Goal: Information Seeking & Learning: Learn about a topic

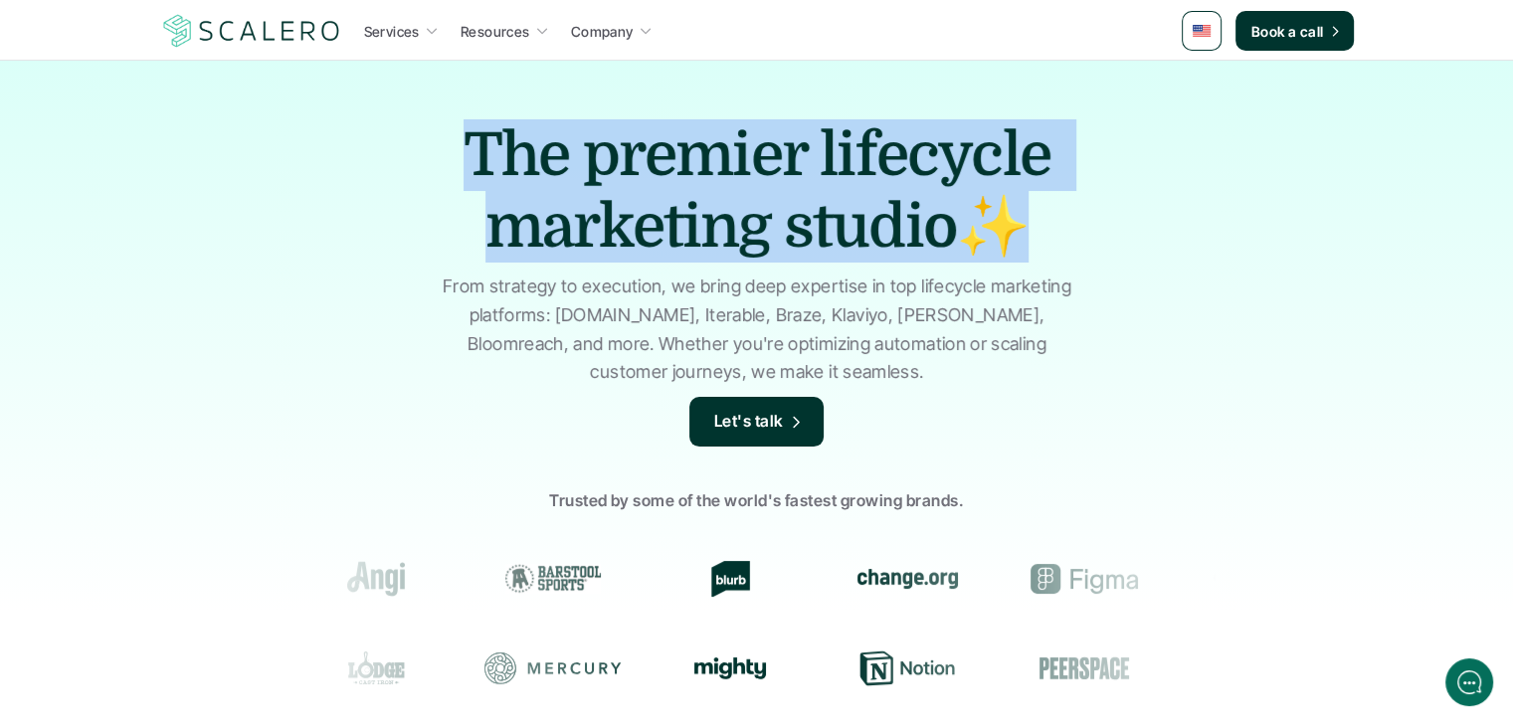
drag, startPoint x: 416, startPoint y: 140, endPoint x: 1057, endPoint y: 220, distance: 646.3
click at [1057, 220] on h1 "The premier lifecycle marketing studio✨" at bounding box center [757, 190] width 696 height 143
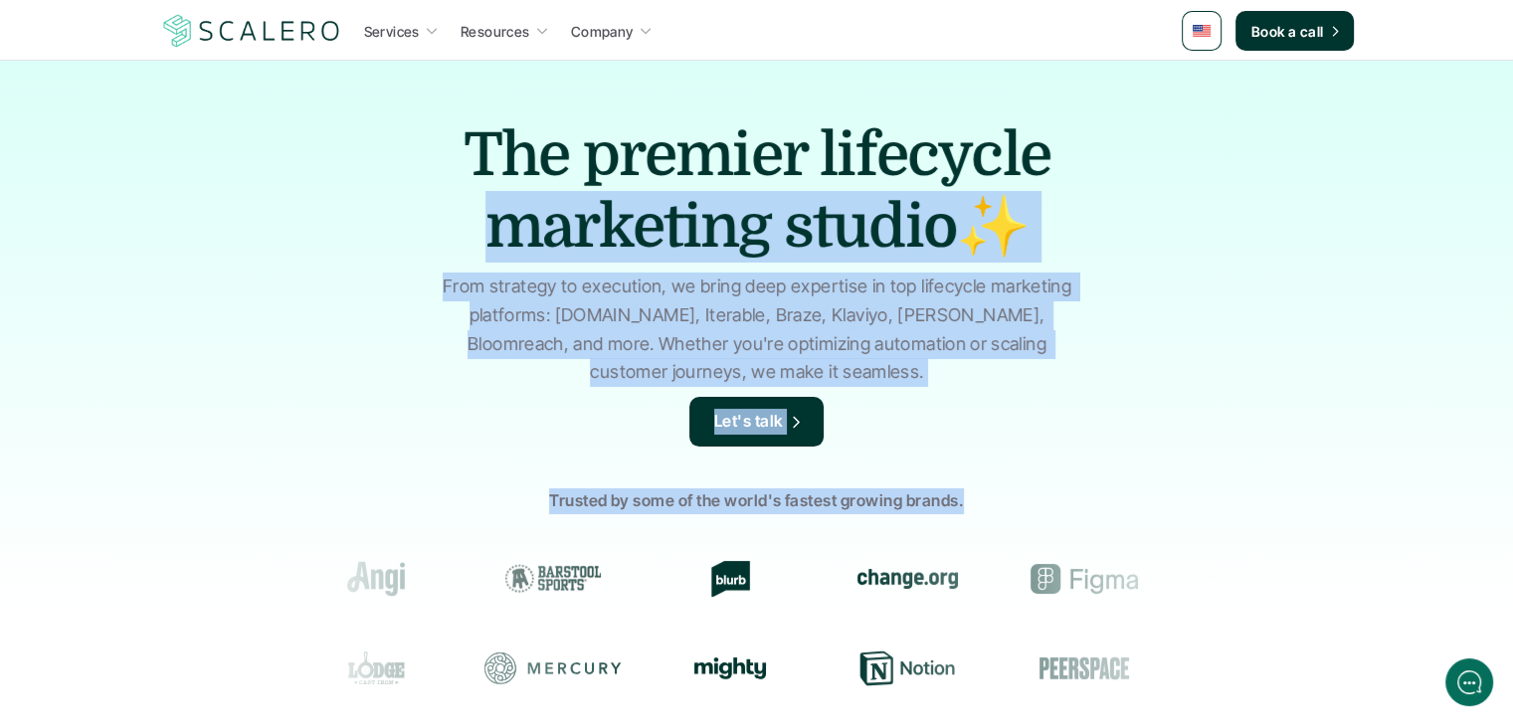
drag, startPoint x: 618, startPoint y: 319, endPoint x: 1149, endPoint y: 407, distance: 538.2
click at [1149, 407] on div "The premier lifecycle marketing studio✨ From strategy to execution, we bring de…" at bounding box center [756, 477] width 1513 height 834
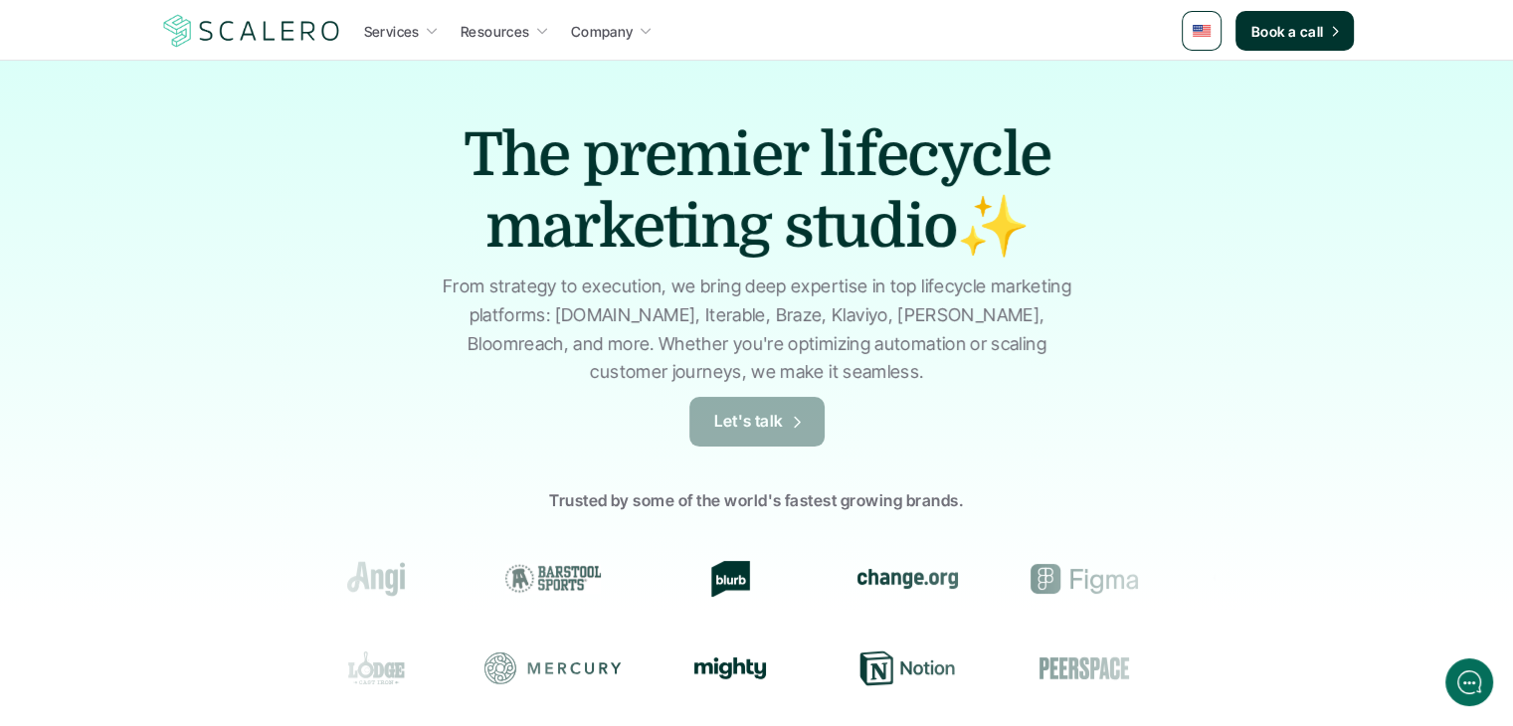
click at [754, 433] on p "Let's talk" at bounding box center [749, 422] width 70 height 26
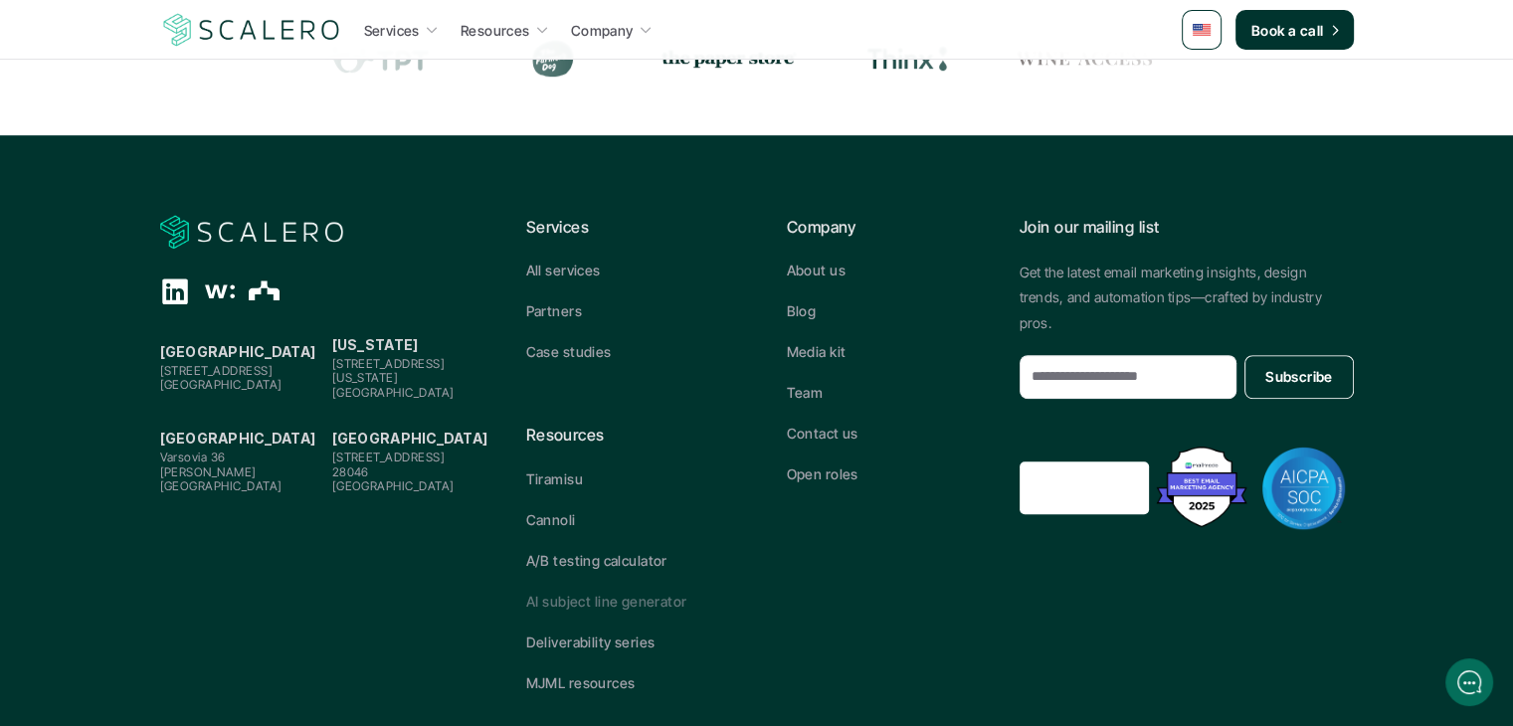
scroll to position [1020, 0]
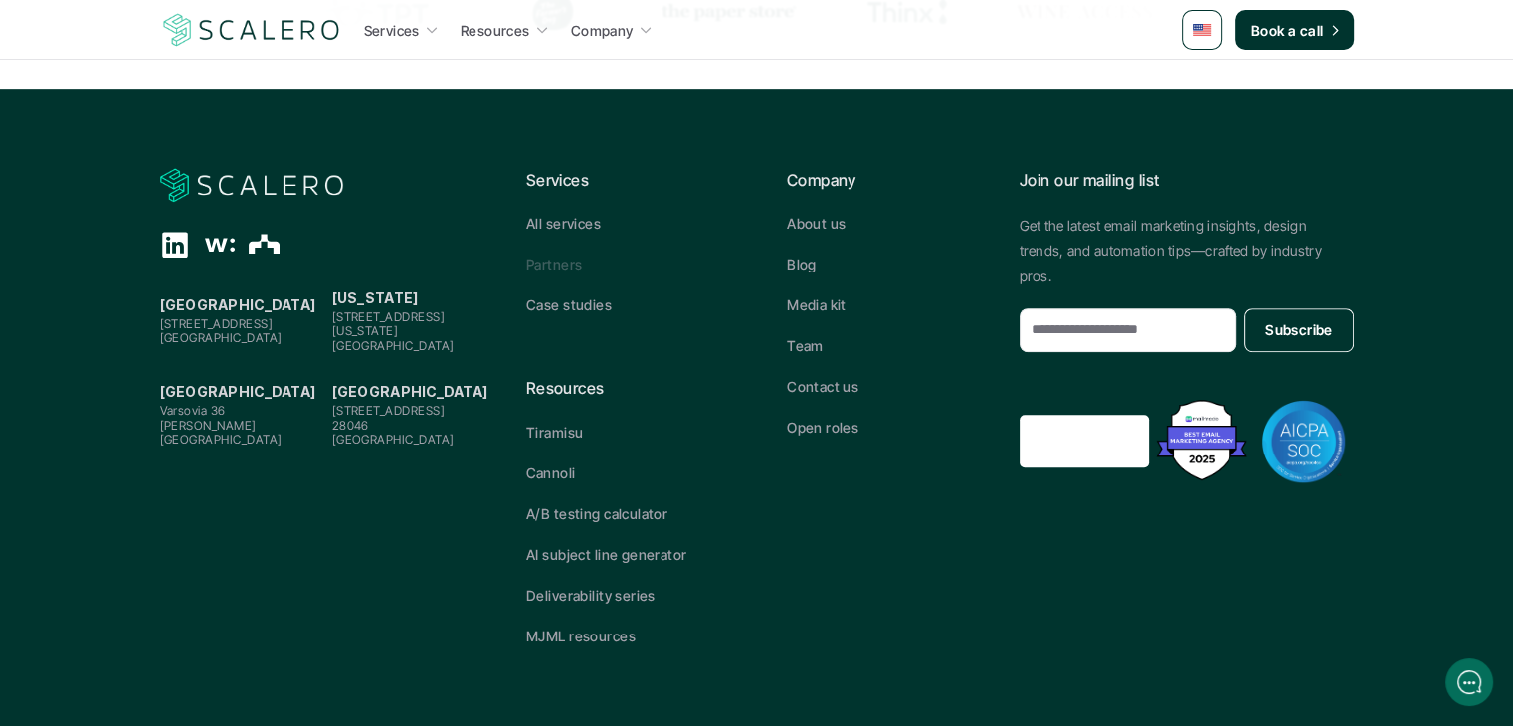
click at [561, 261] on p "Partners" at bounding box center [554, 264] width 56 height 21
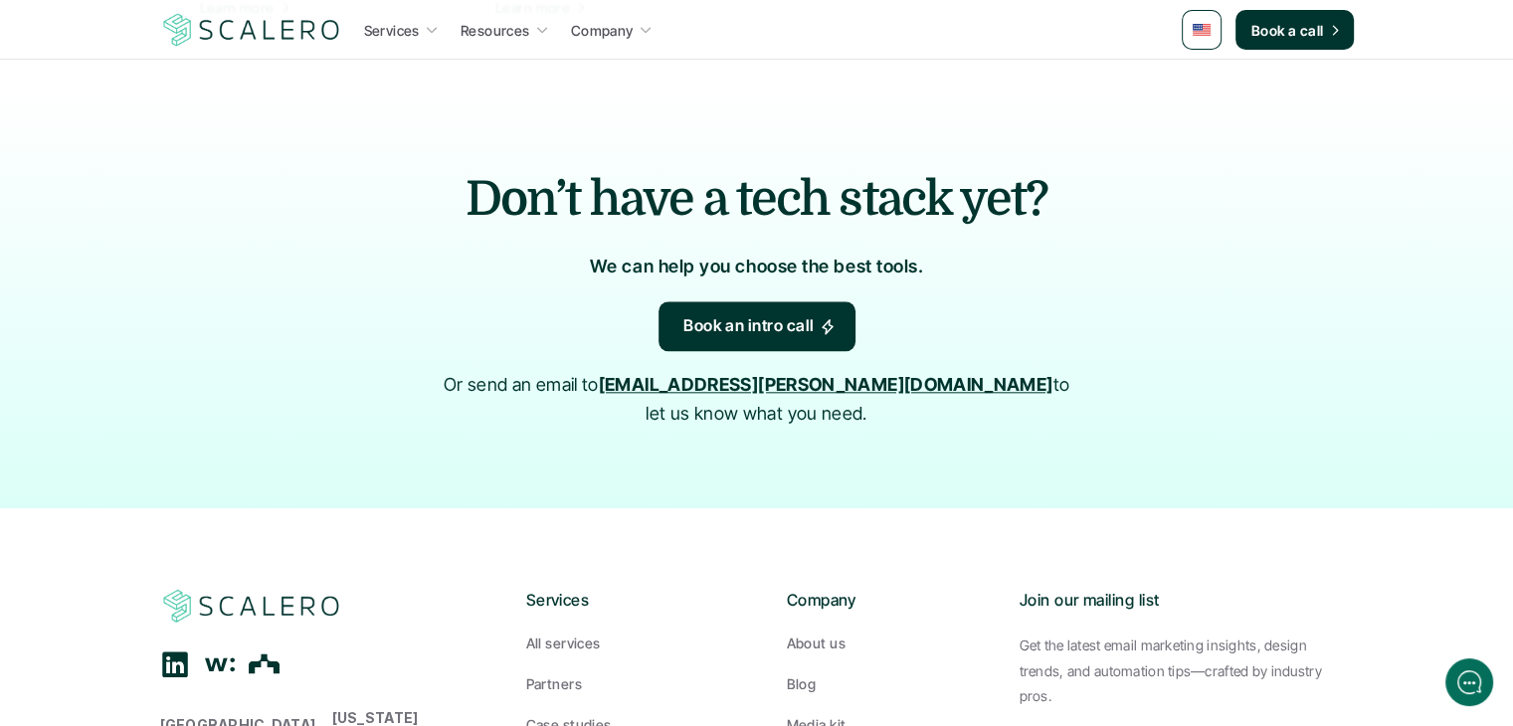
scroll to position [2188, 0]
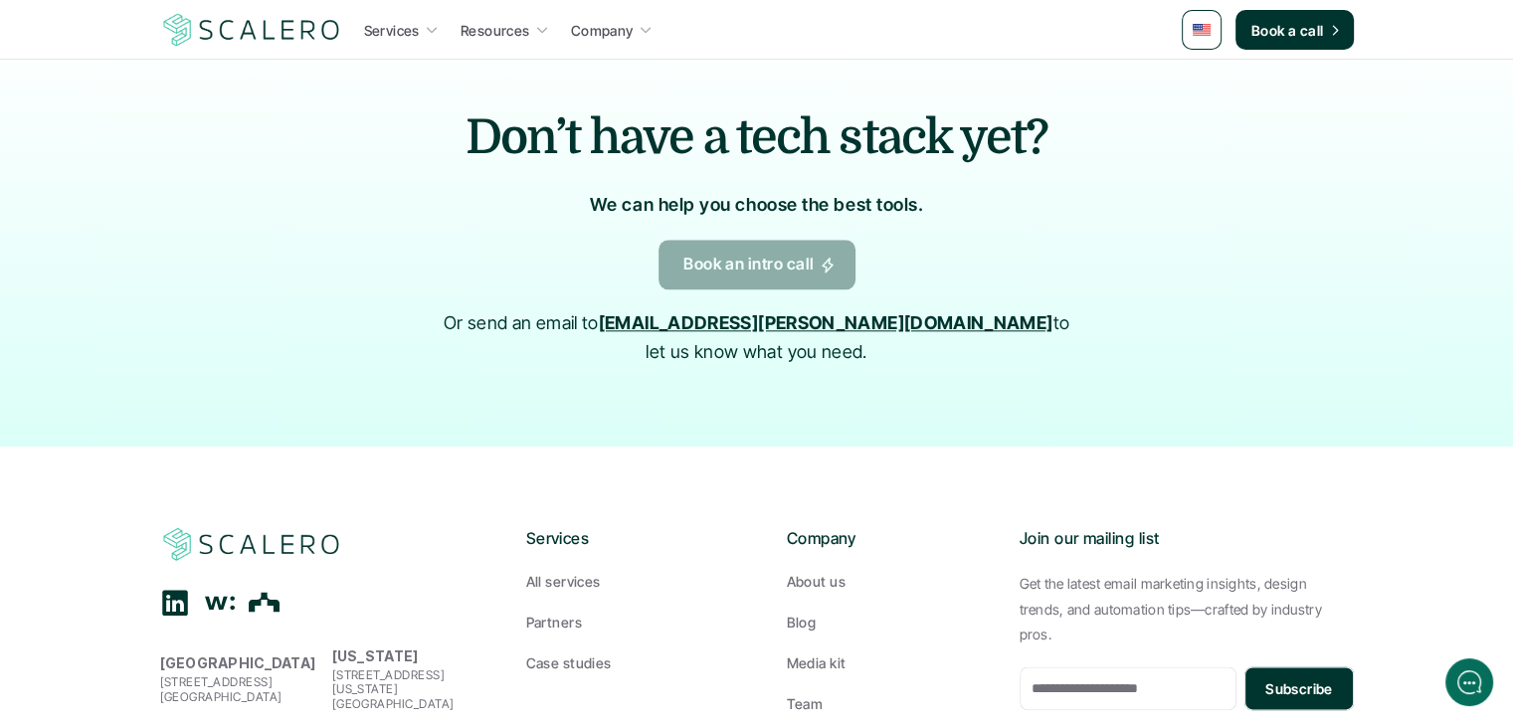
click at [764, 279] on link "Book an intro call" at bounding box center [756, 265] width 197 height 50
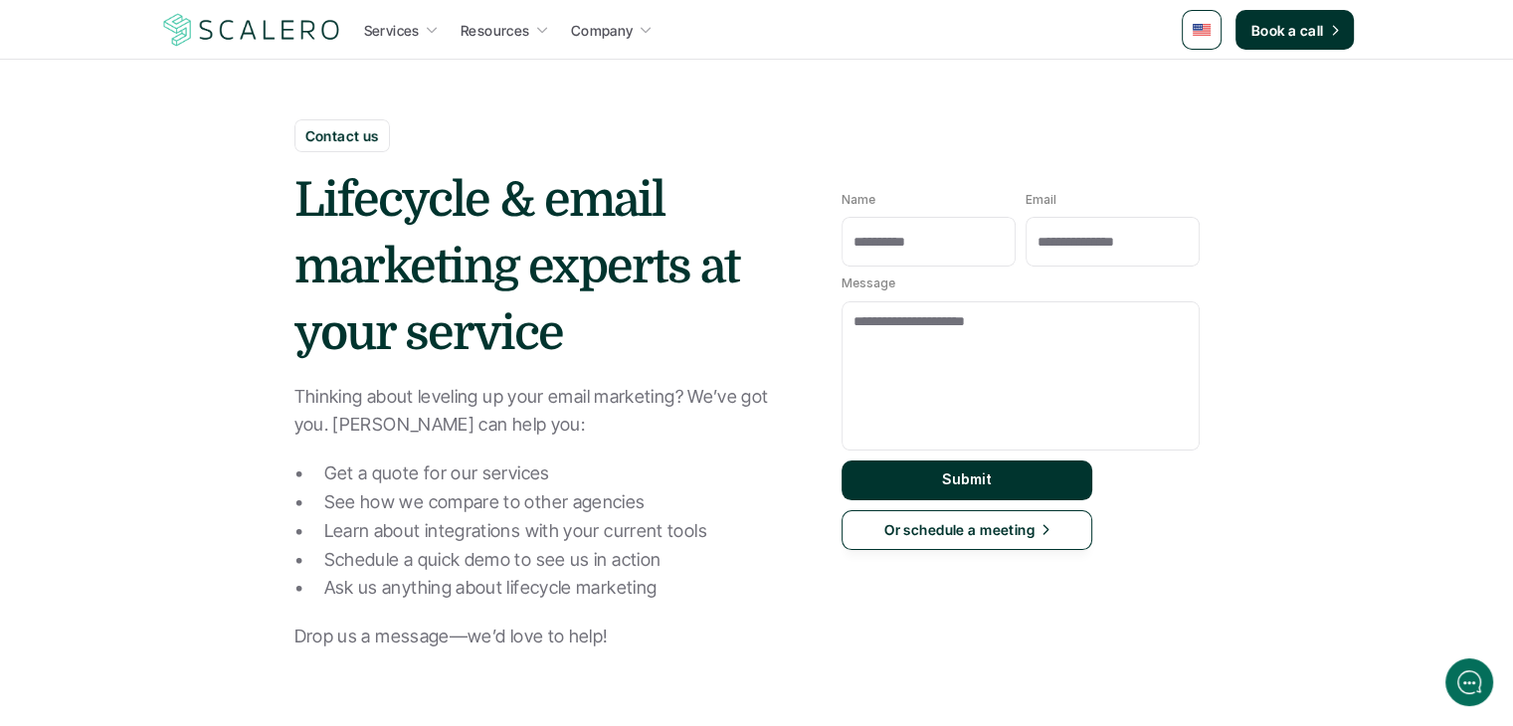
click at [265, 25] on img at bounding box center [251, 30] width 183 height 38
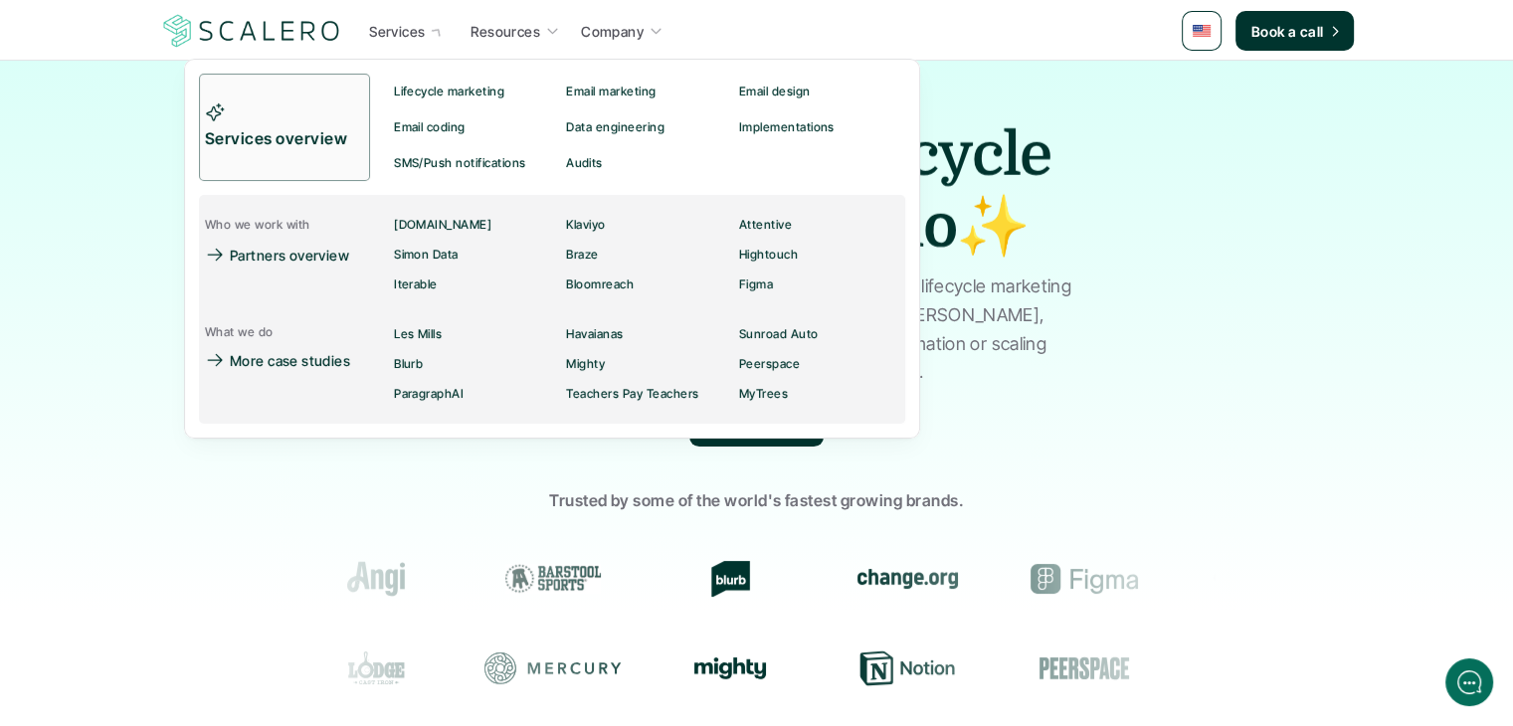
click at [414, 29] on p "Services" at bounding box center [397, 31] width 56 height 21
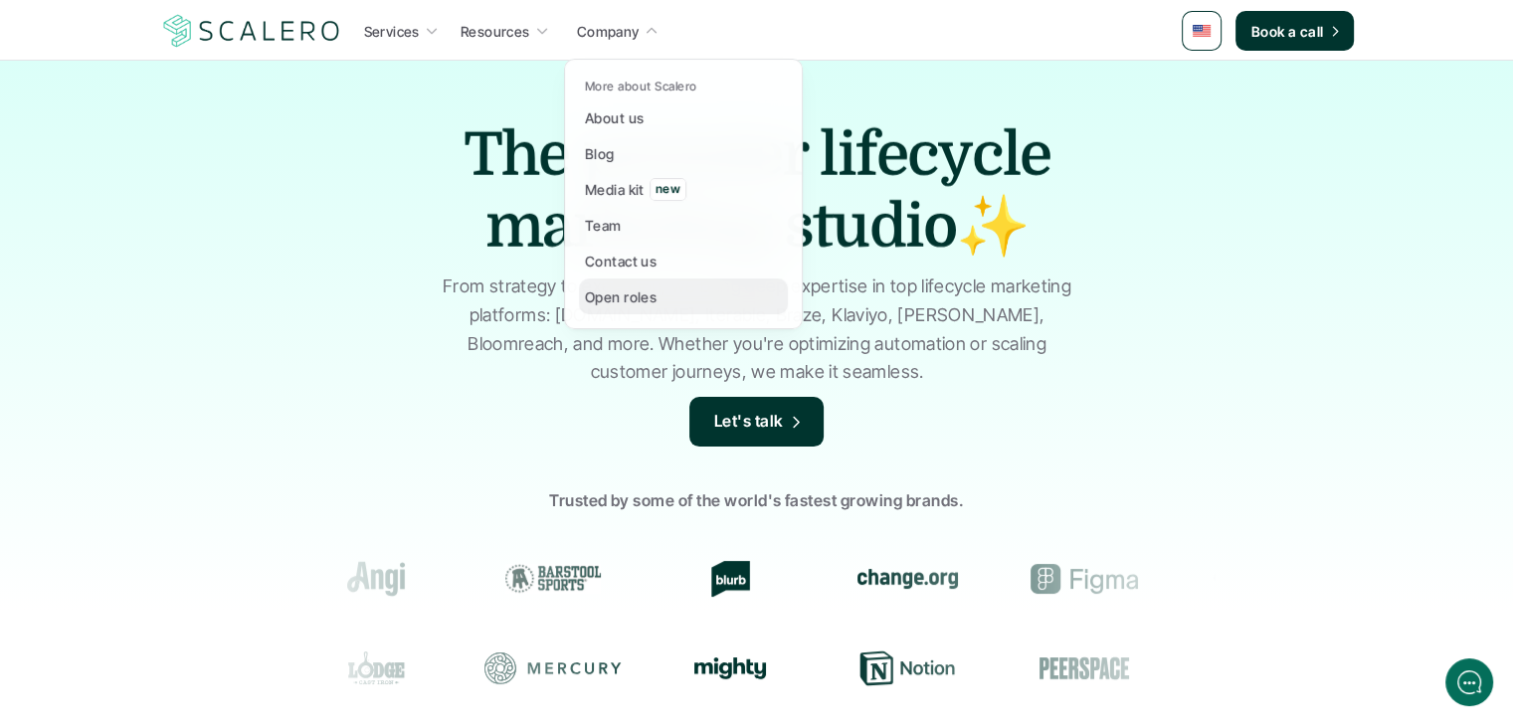
click at [620, 292] on p "Open roles" at bounding box center [621, 296] width 72 height 21
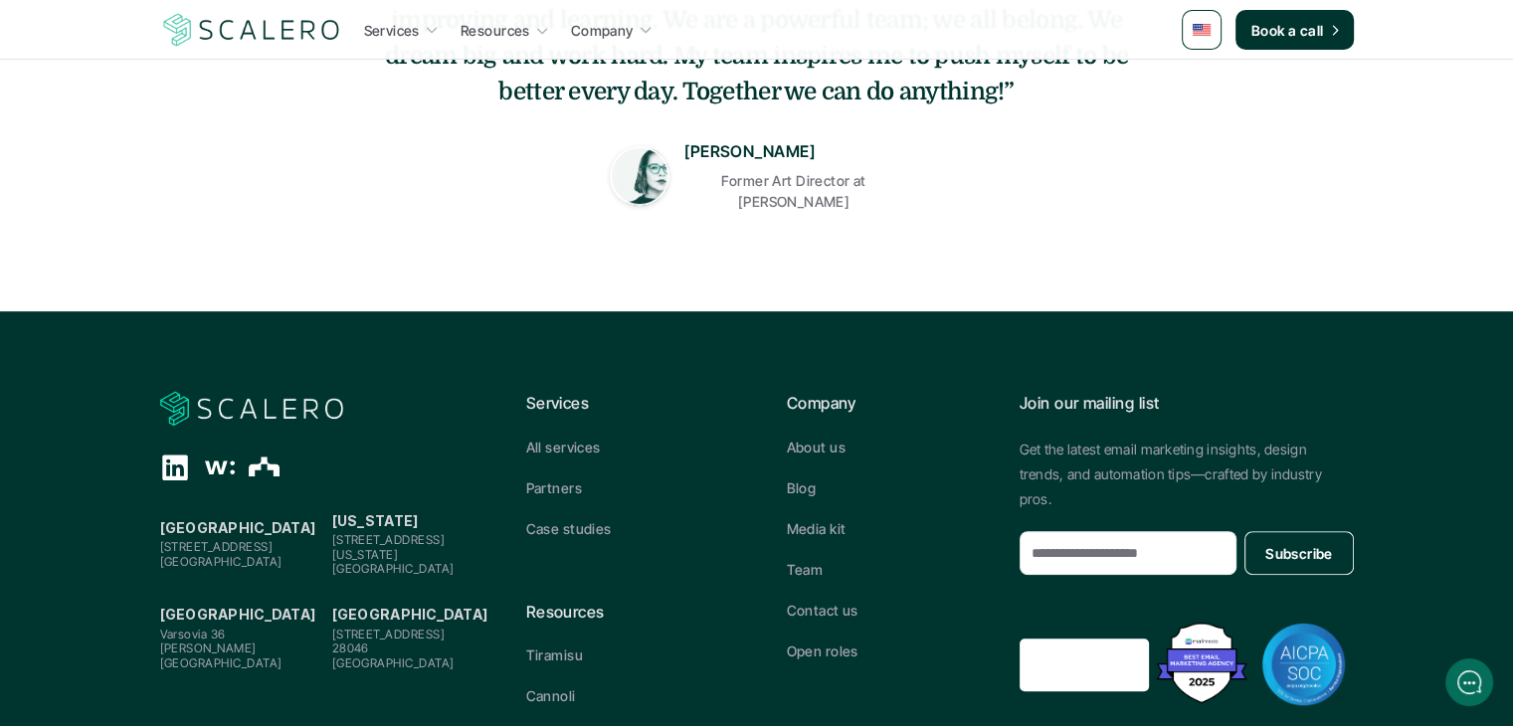
scroll to position [923, 0]
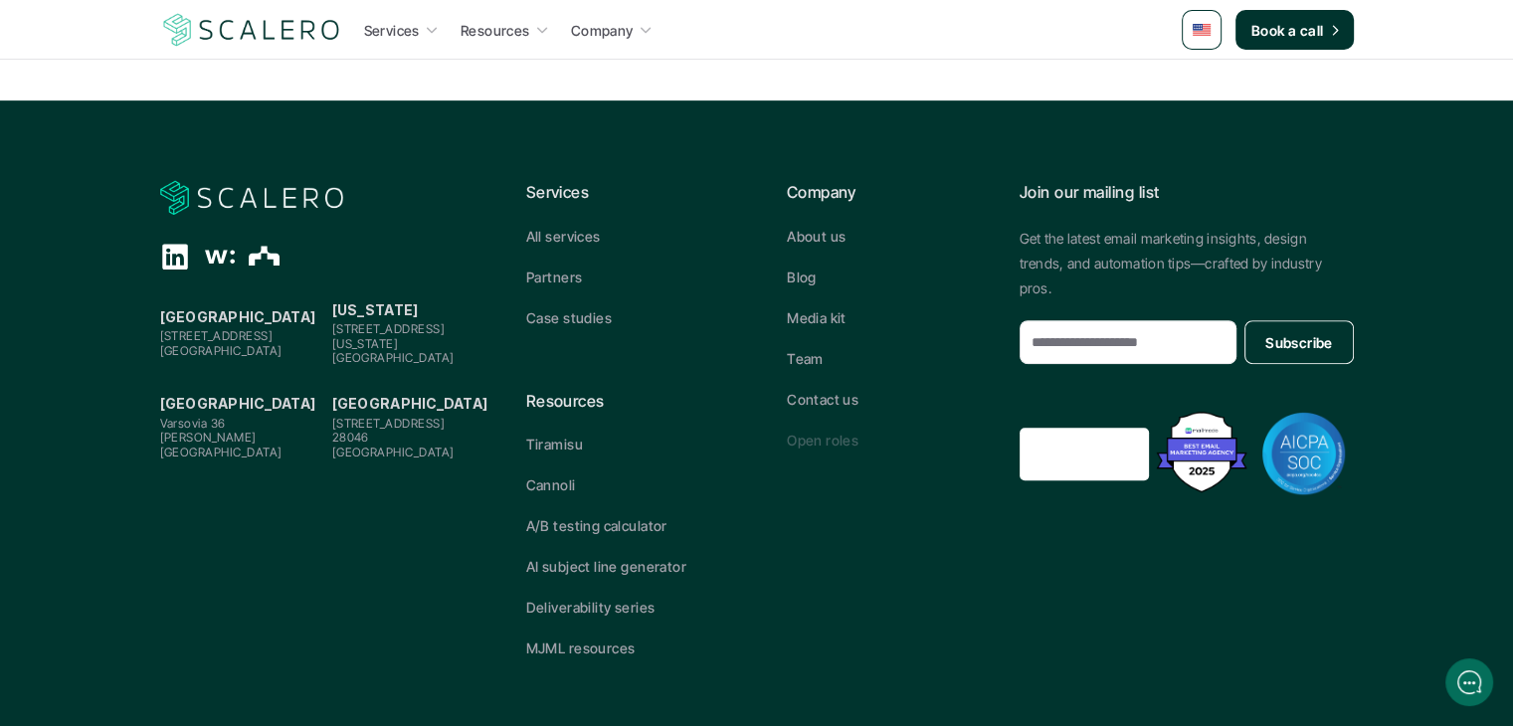
click at [827, 433] on p "Open roles" at bounding box center [823, 440] width 72 height 21
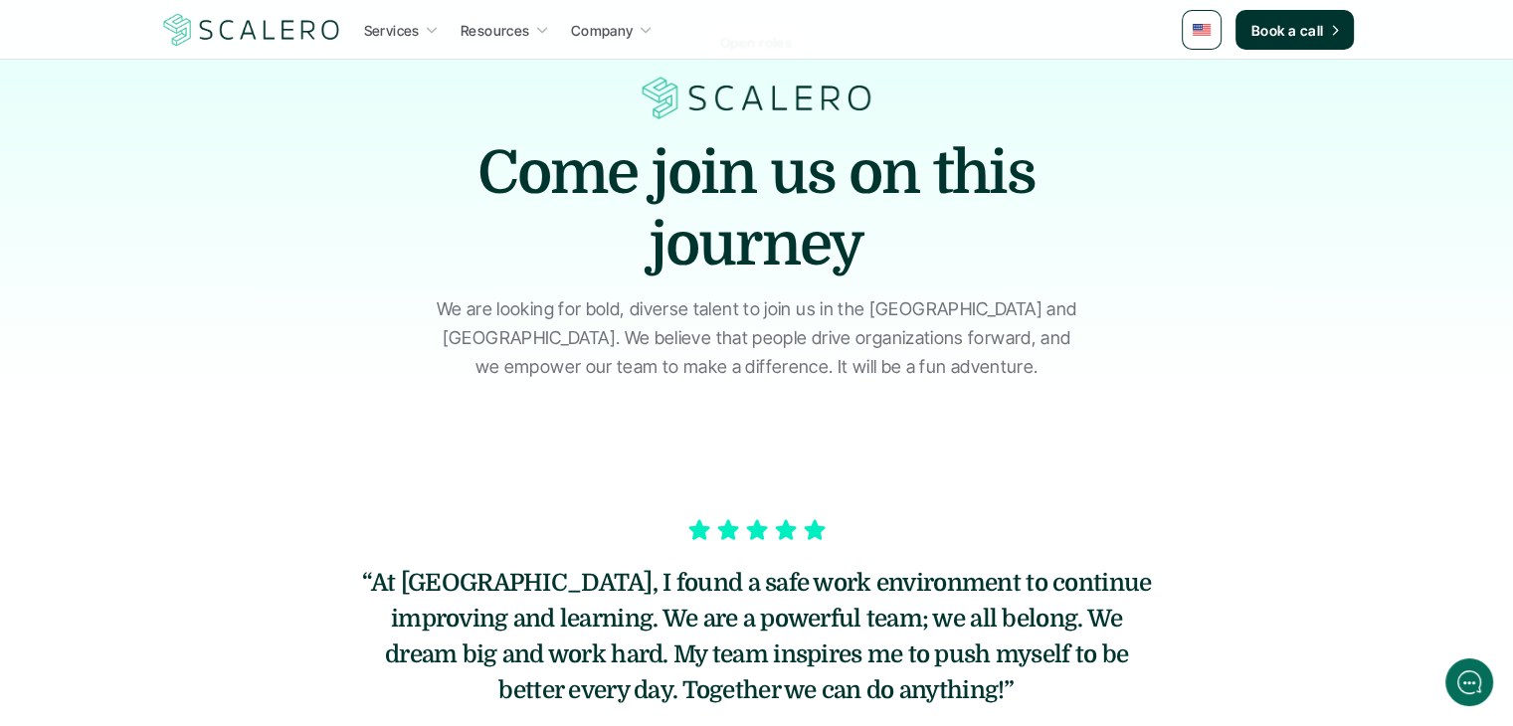
scroll to position [0, 0]
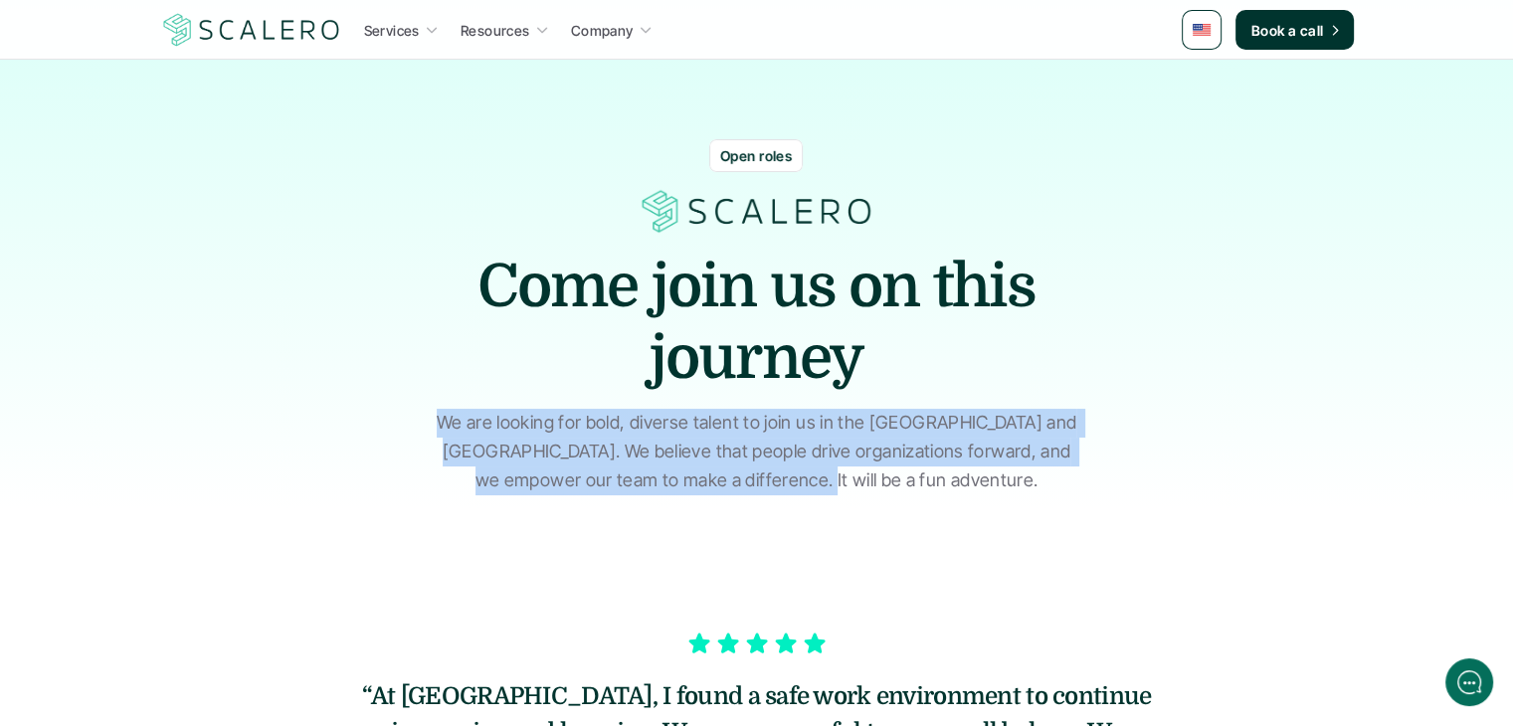
drag, startPoint x: 467, startPoint y: 406, endPoint x: 929, endPoint y: 489, distance: 468.9
click at [929, 489] on div "Open roles Come join us on this journey We are looking for bold, diverse talent…" at bounding box center [756, 287] width 1193 height 415
click at [929, 489] on p "We are looking for bold, diverse talent to join us in the [GEOGRAPHIC_DATA] and…" at bounding box center [757, 452] width 646 height 86
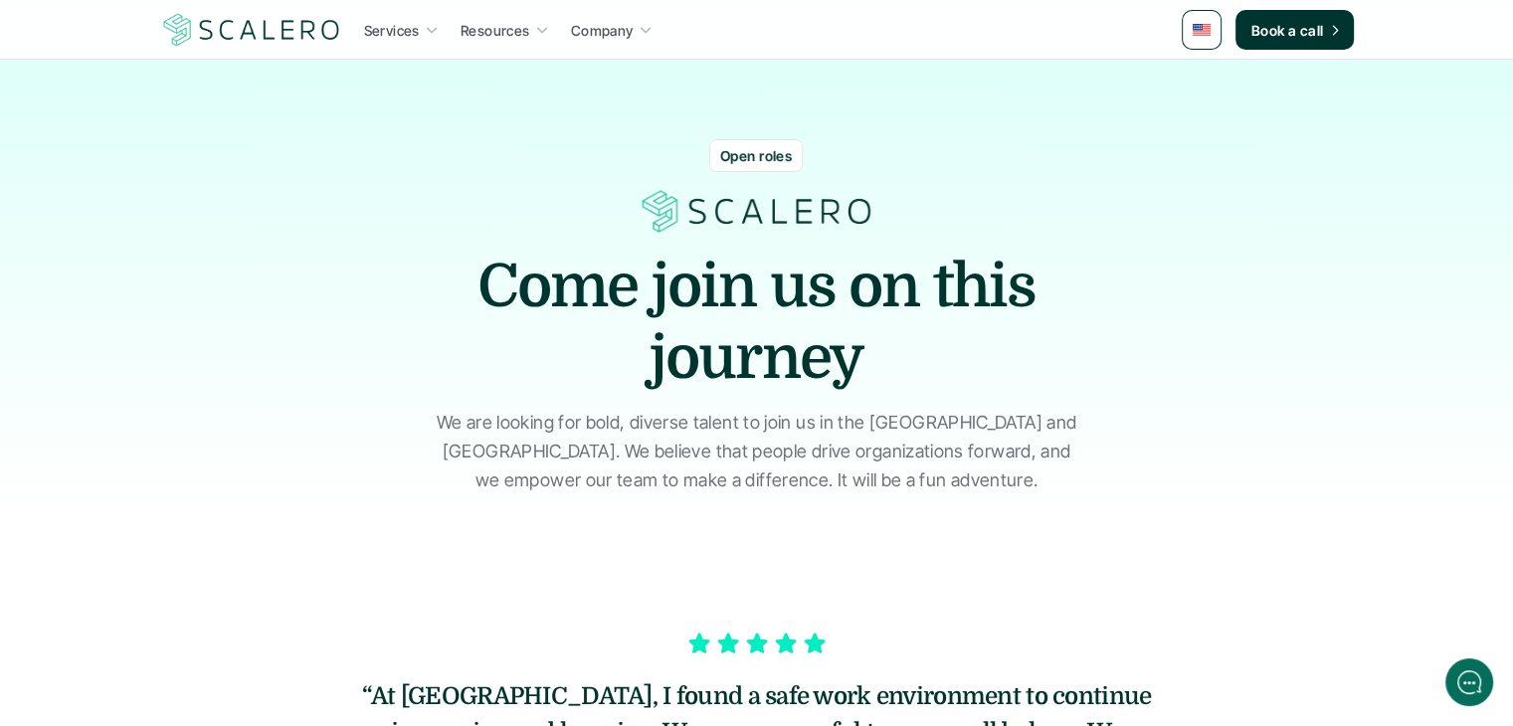
click at [765, 156] on p "Open roles" at bounding box center [756, 155] width 72 height 21
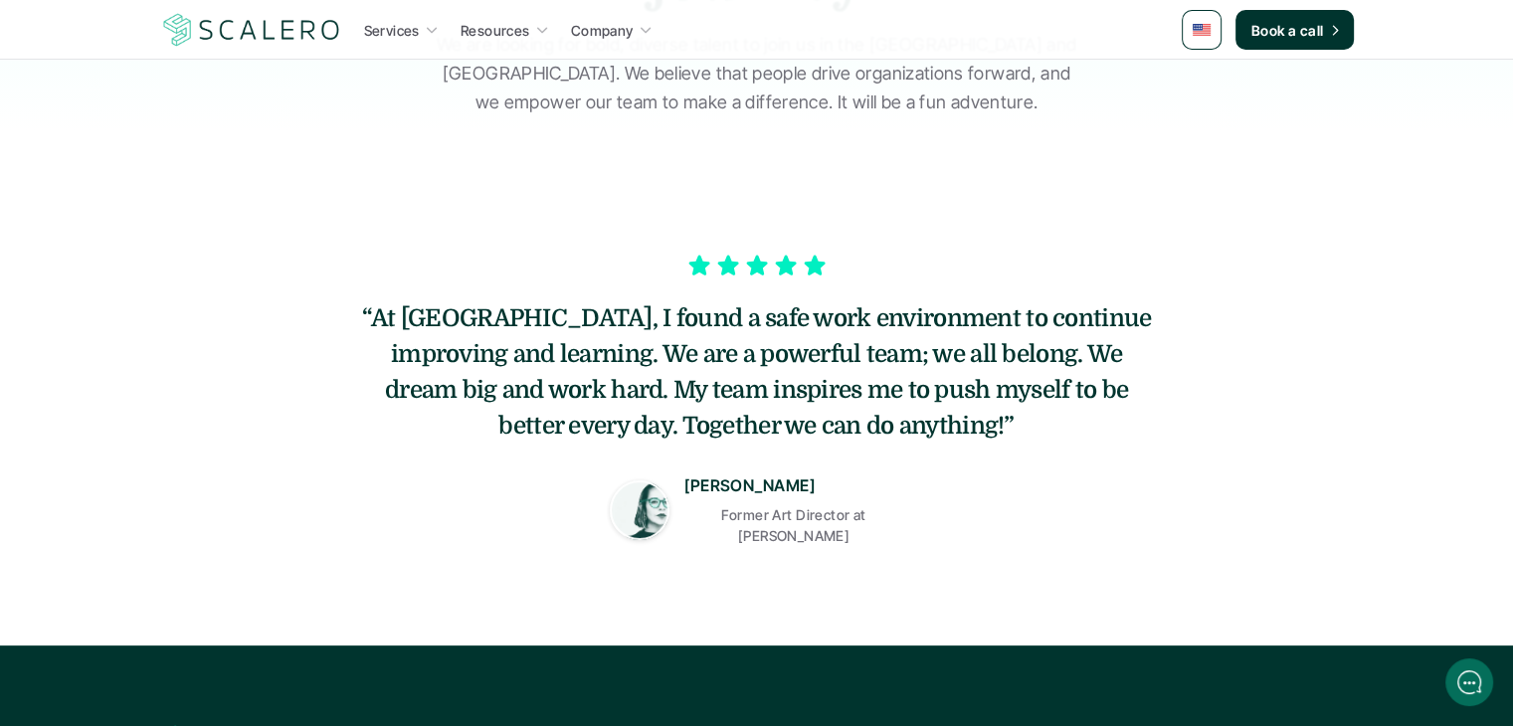
scroll to position [398, 0]
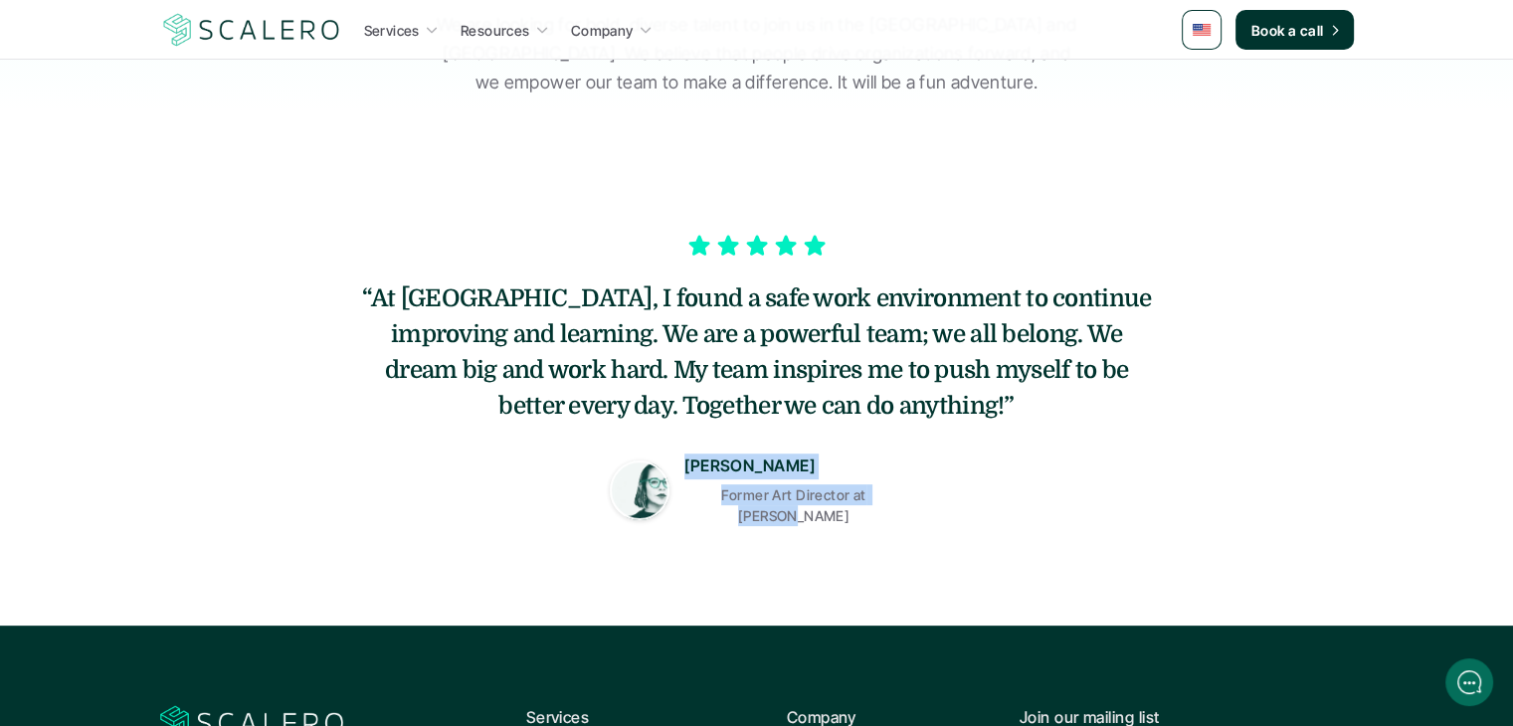
drag, startPoint x: 891, startPoint y: 505, endPoint x: 588, endPoint y: 472, distance: 305.1
click at [592, 475] on div "[PERSON_NAME] Former Art Director at [GEOGRAPHIC_DATA]" at bounding box center [757, 485] width 796 height 83
click at [588, 472] on div "[PERSON_NAME] Former Art Director at [GEOGRAPHIC_DATA]" at bounding box center [757, 485] width 796 height 83
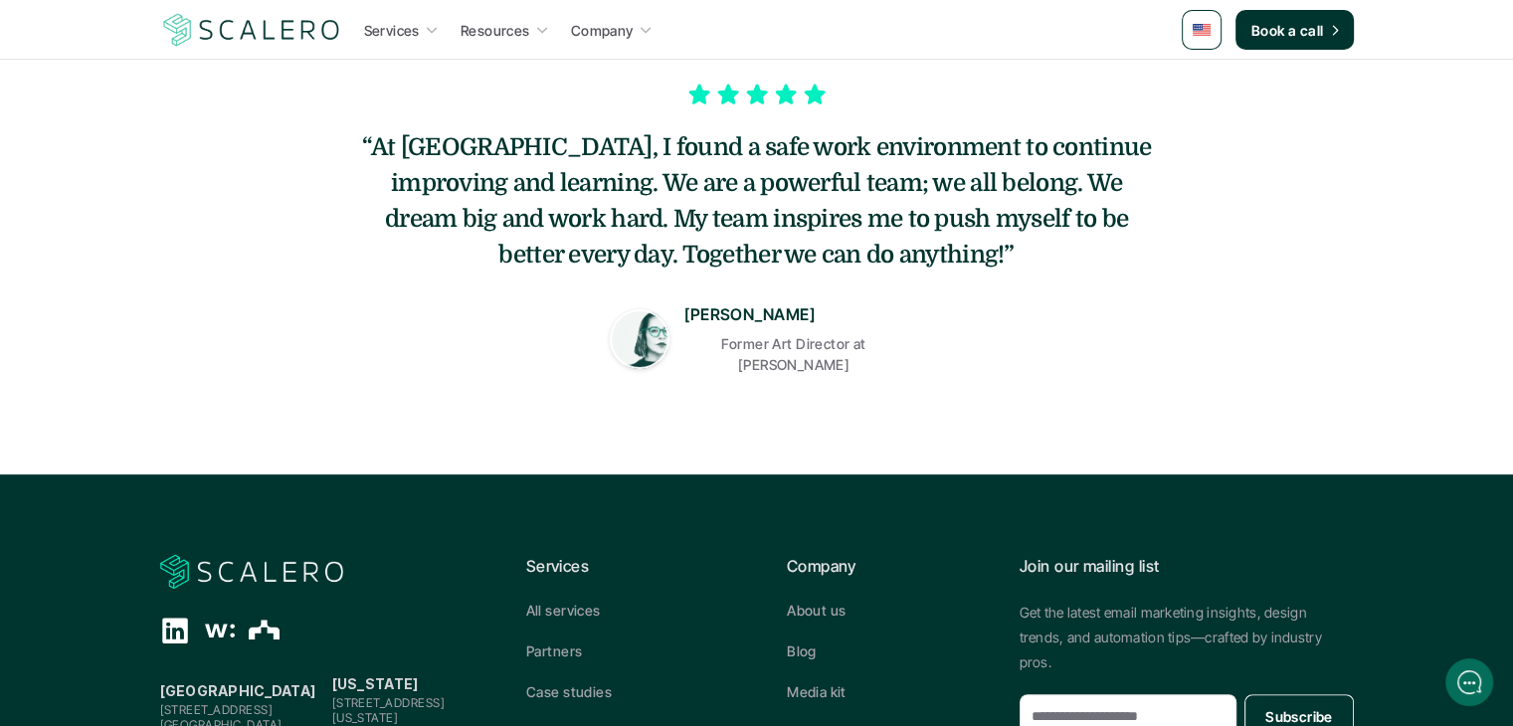
scroll to position [923, 0]
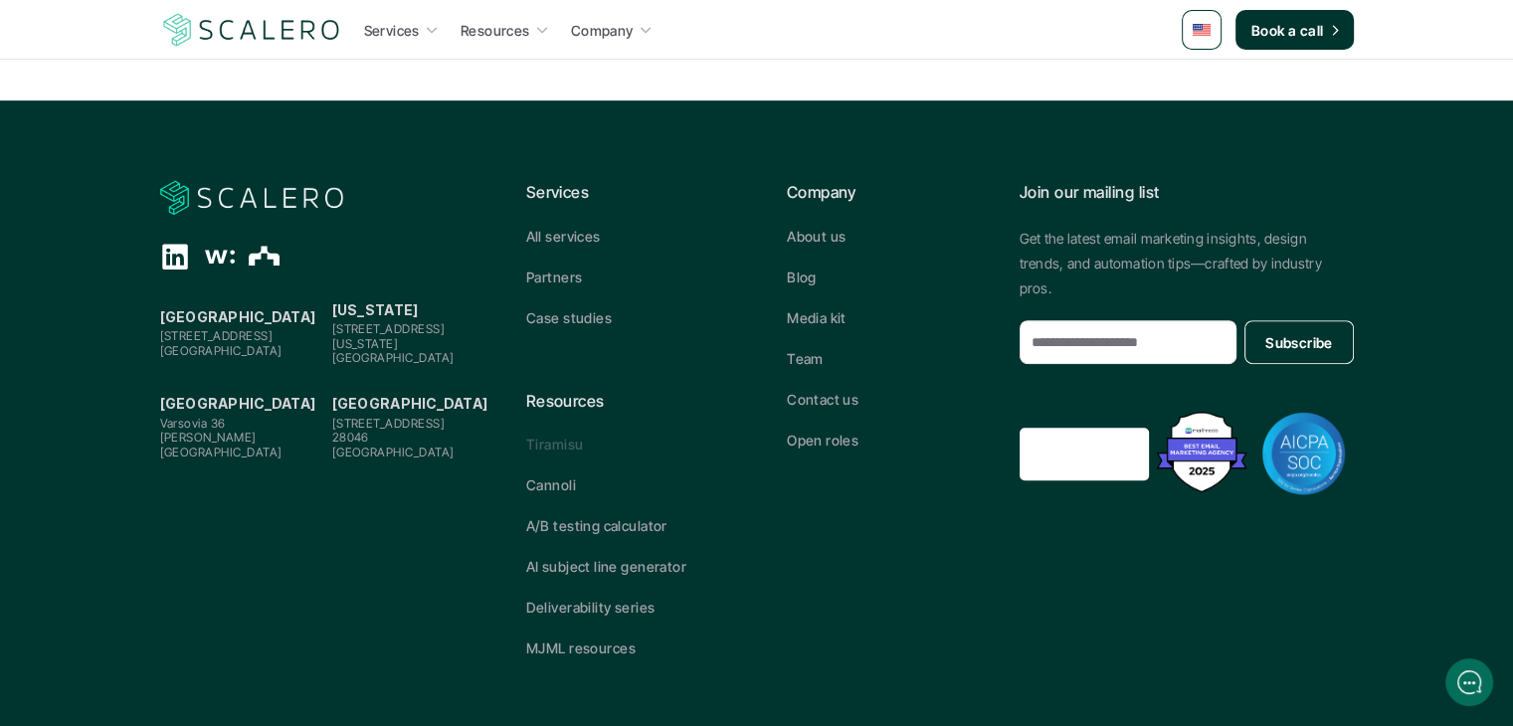
click at [543, 434] on p "Tiramisu" at bounding box center [554, 444] width 57 height 21
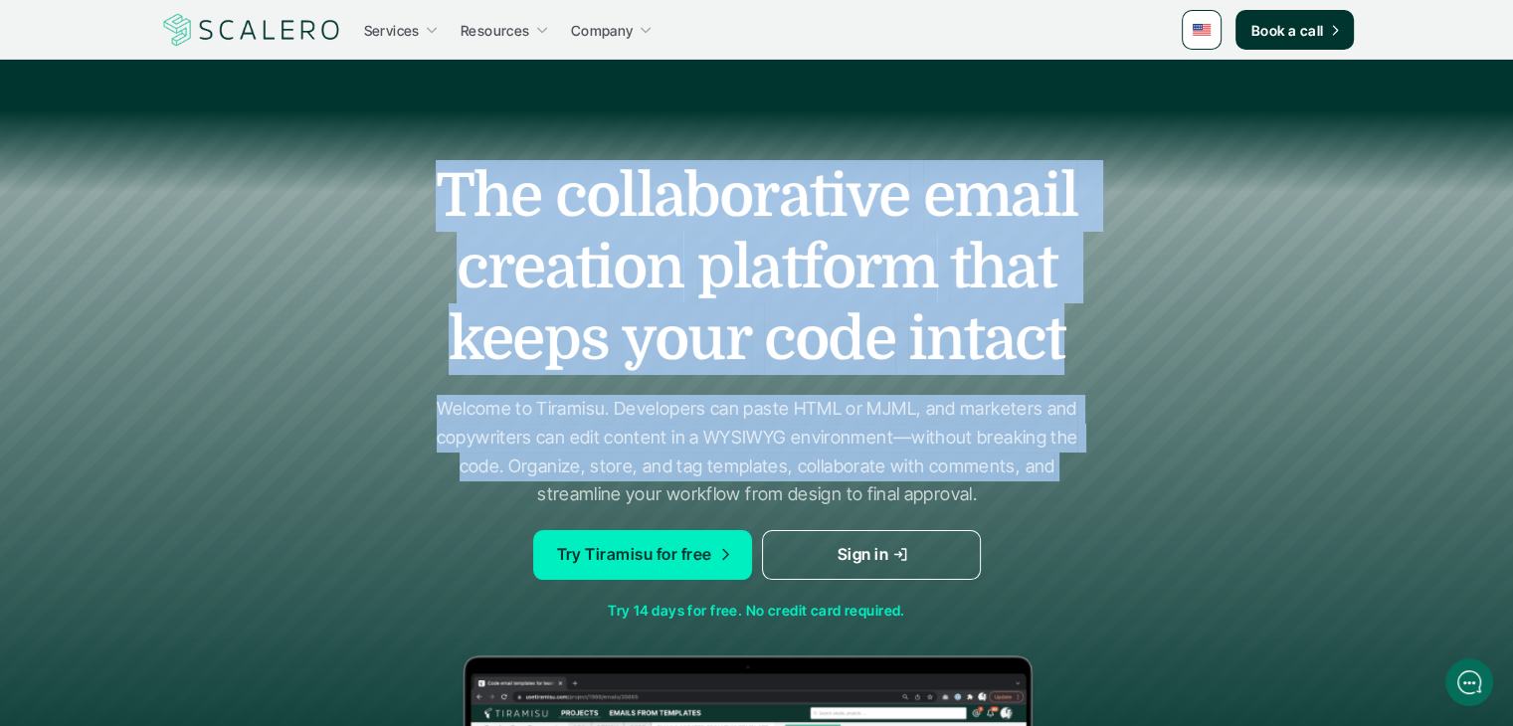
drag, startPoint x: 480, startPoint y: 229, endPoint x: 1084, endPoint y: 509, distance: 665.6
click at [1083, 490] on div "The collaborative email creation platform that keeps your code intact Welcome t…" at bounding box center [756, 628] width 1193 height 1016
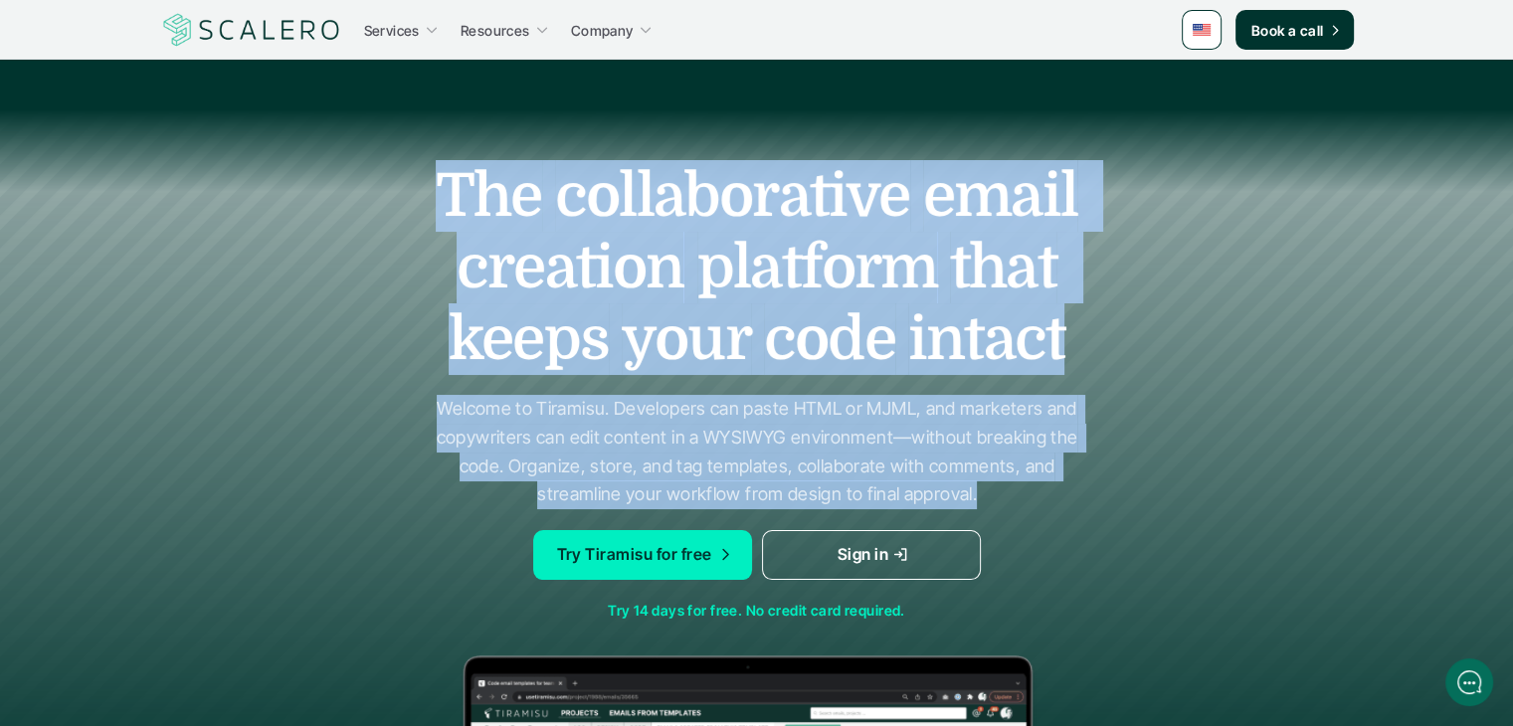
click at [1084, 510] on div "The collaborative email creation platform that keeps your code intact Welcome t…" at bounding box center [756, 628] width 1193 height 1016
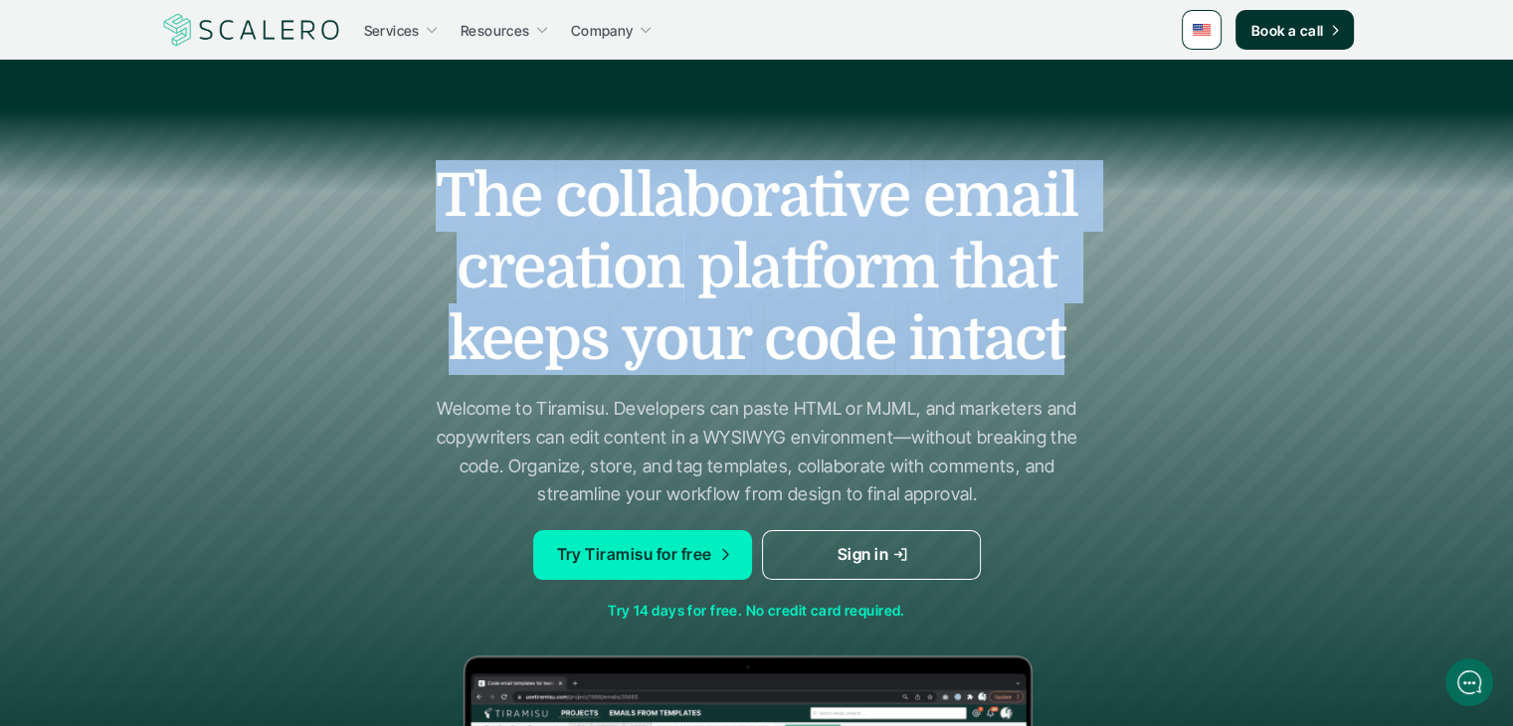
drag, startPoint x: 381, startPoint y: 184, endPoint x: 1110, endPoint y: 400, distance: 760.2
click at [1106, 391] on div "The collaborative email creation platform that keeps your code intact Welcome t…" at bounding box center [756, 628] width 1193 height 1016
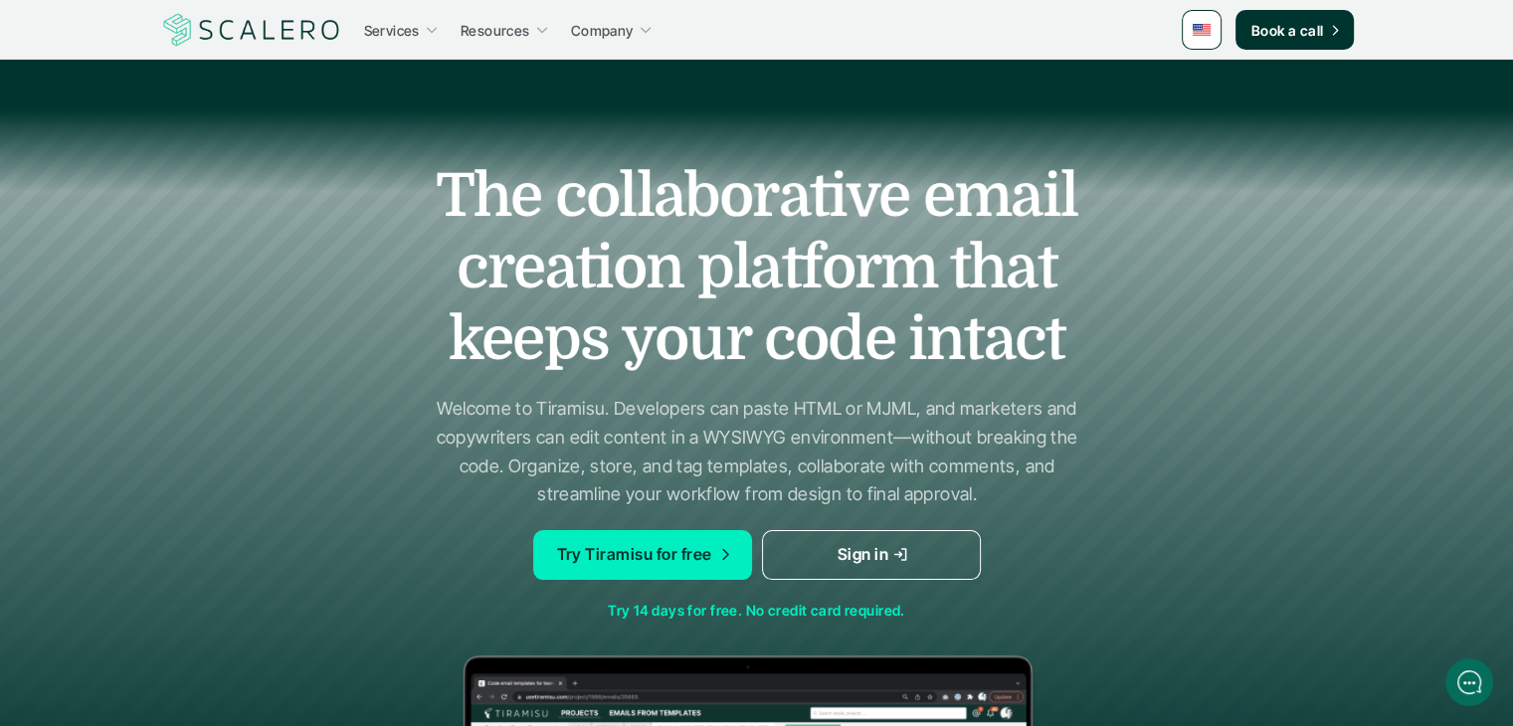
click at [1112, 403] on div "The collaborative email creation platform that keeps your code intact Welcome t…" at bounding box center [756, 628] width 1193 height 1016
click at [636, 404] on p "Welcome to Tiramisu. Developers can paste HTML or MJML, and marketers and copyw…" at bounding box center [757, 452] width 646 height 114
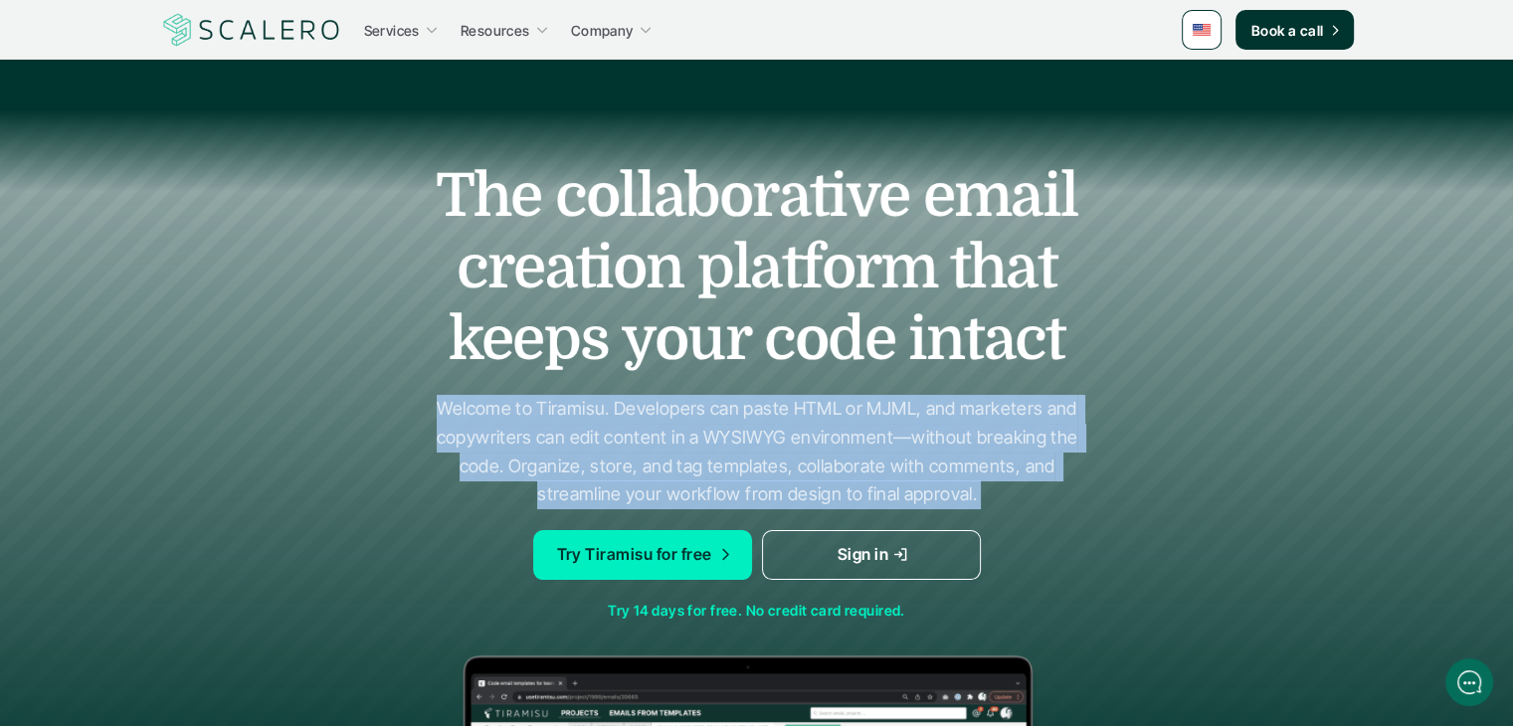
click at [636, 404] on p "Welcome to Tiramisu. Developers can paste HTML or MJML, and marketers and copyw…" at bounding box center [757, 452] width 646 height 114
click at [871, 430] on p "Welcome to Tiramisu. Developers can paste HTML or MJML, and marketers and copyw…" at bounding box center [757, 452] width 646 height 114
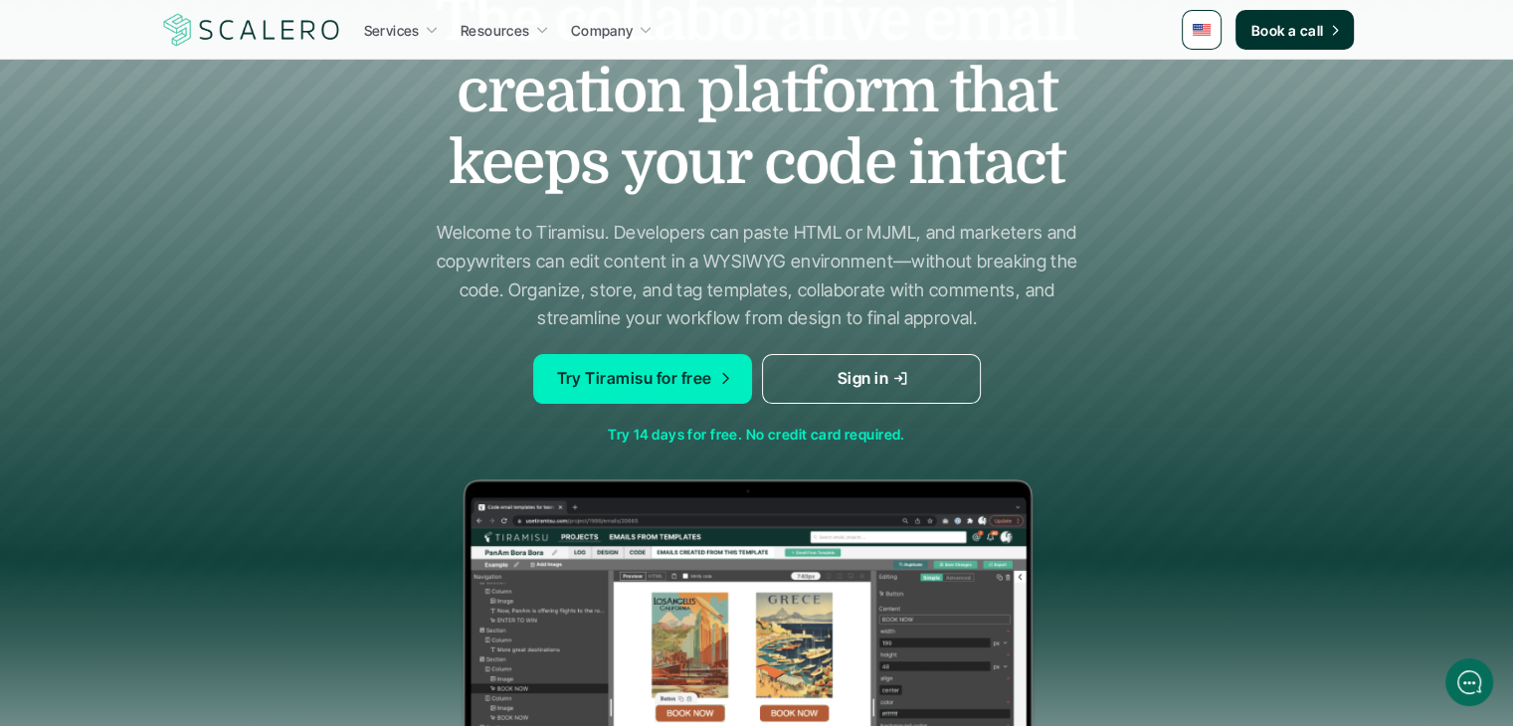
scroll to position [199, 0]
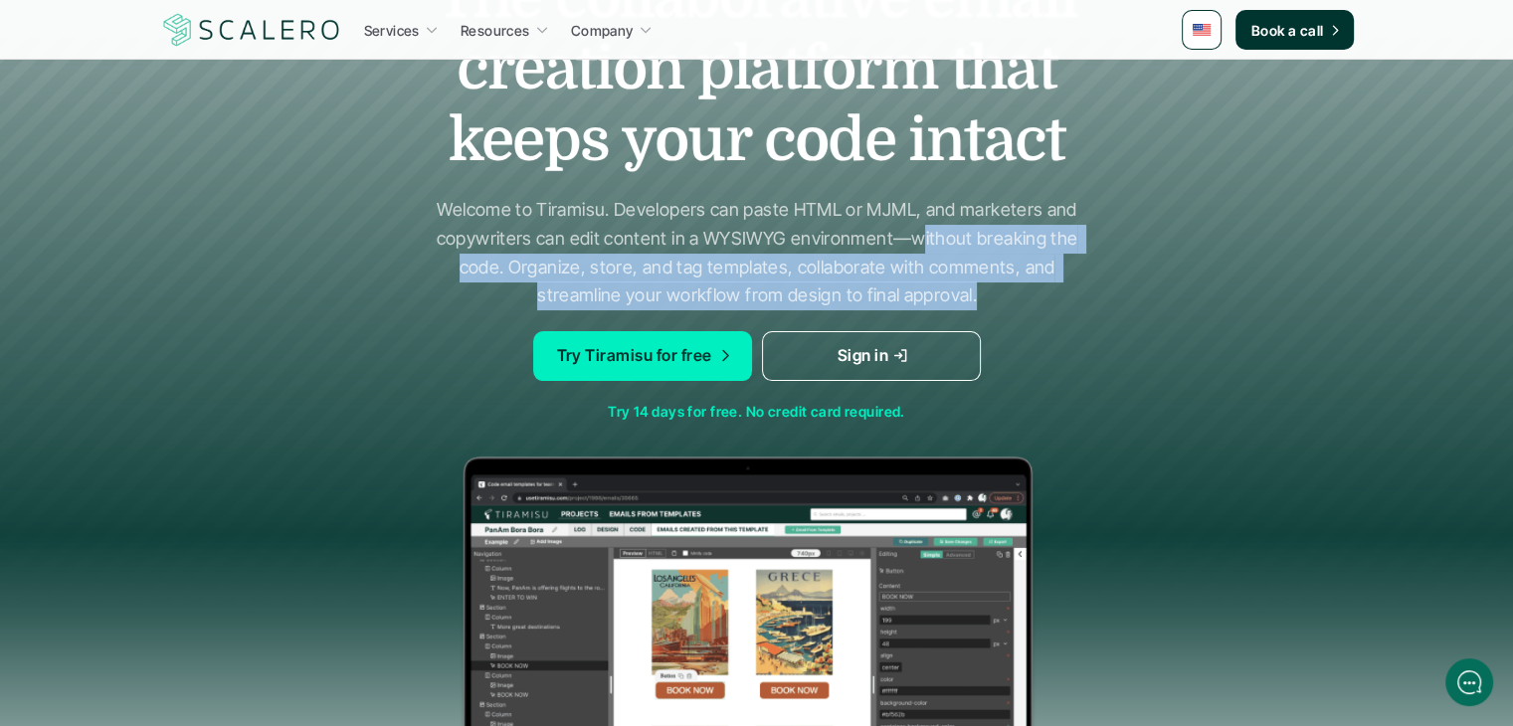
drag, startPoint x: 921, startPoint y: 234, endPoint x: 1071, endPoint y: 311, distance: 169.0
click at [1071, 311] on div "The collaborative email creation platform that keeps your code intact Welcome t…" at bounding box center [756, 429] width 1193 height 1016
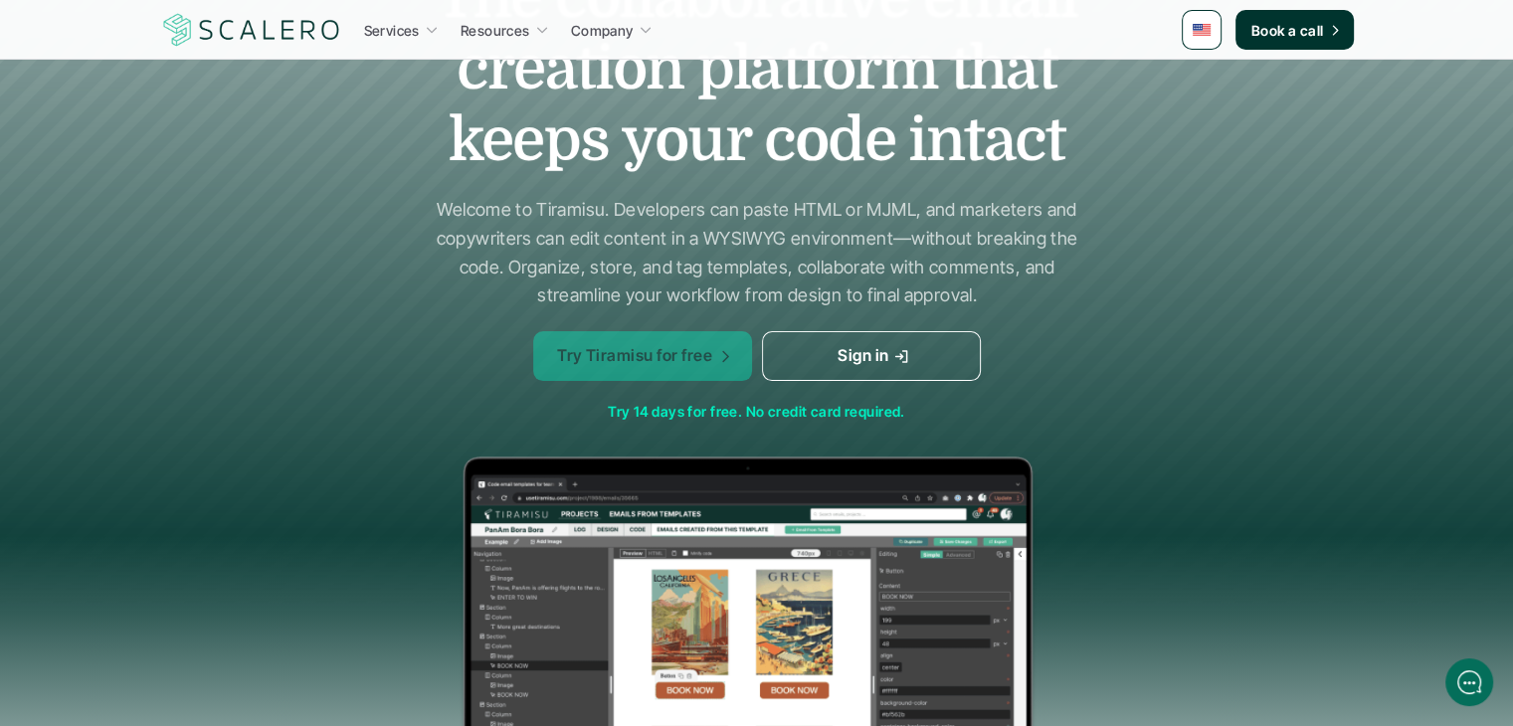
click at [601, 364] on p "Try Tiramisu for free" at bounding box center [633, 356] width 155 height 26
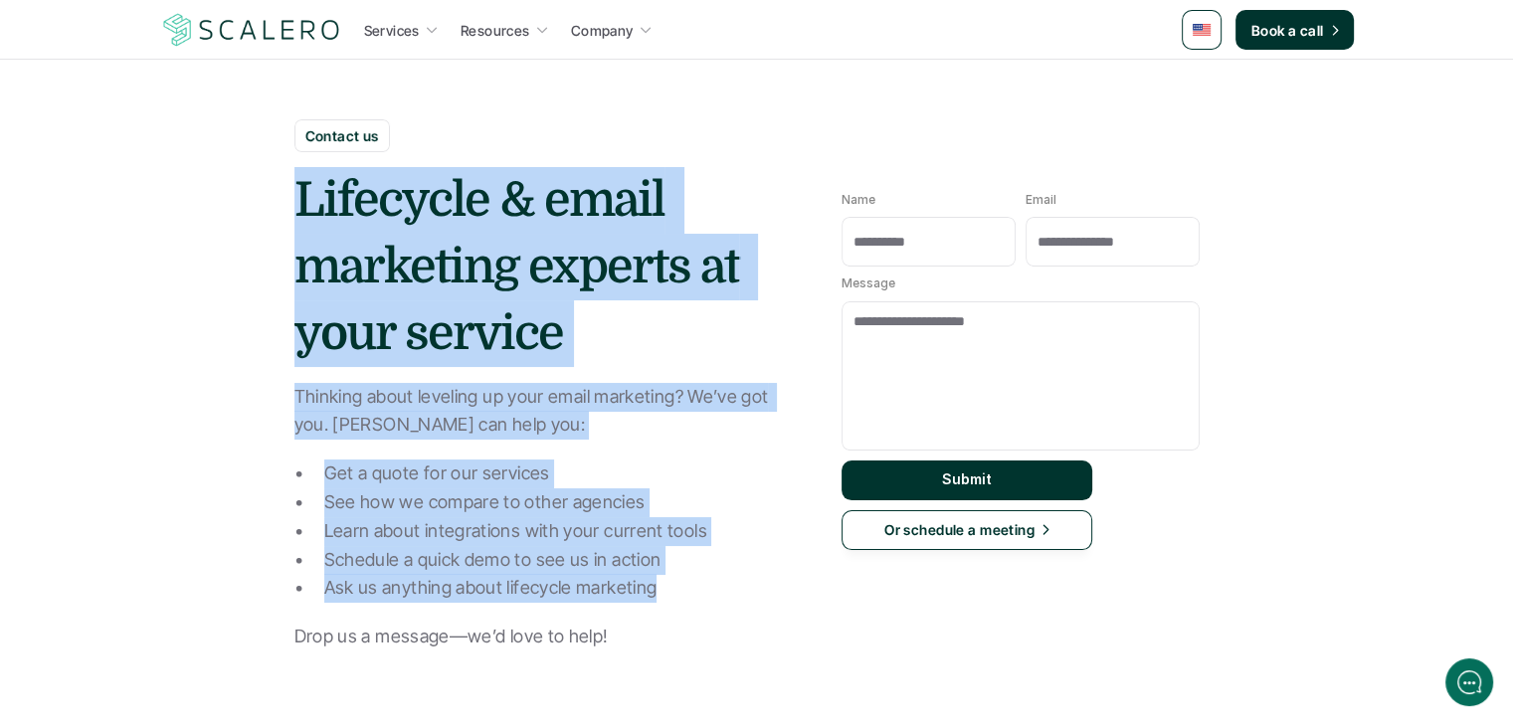
drag, startPoint x: 297, startPoint y: 166, endPoint x: 656, endPoint y: 606, distance: 567.5
click at [654, 602] on section "Contact us Lifecycle & email marketing experts at your service Thinking about l…" at bounding box center [756, 365] width 1513 height 731
click at [657, 609] on div "Thinking about leveling up your email marketing? We’ve got you. [PERSON_NAME] c…" at bounding box center [542, 517] width 497 height 268
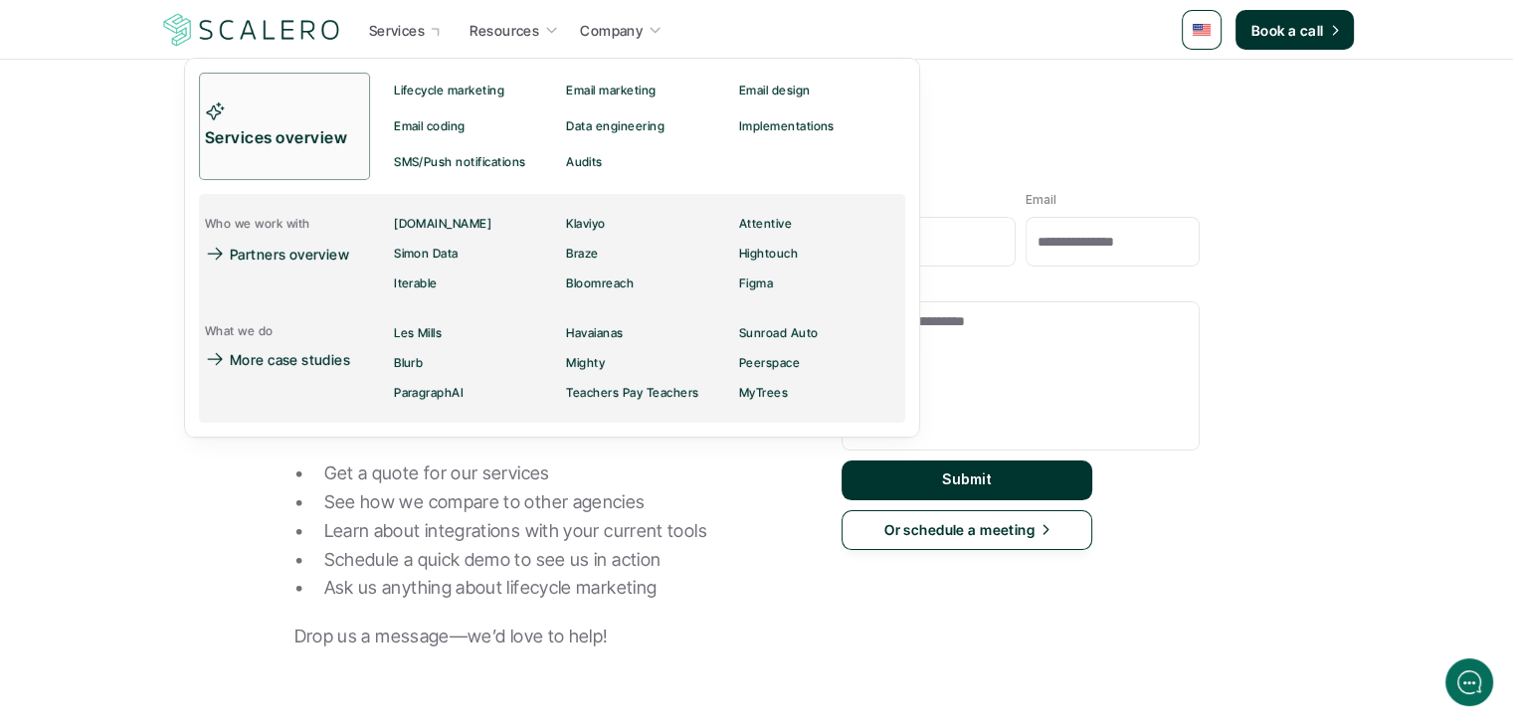
click at [410, 33] on p "Services" at bounding box center [396, 30] width 56 height 21
click at [439, 232] on div "[DOMAIN_NAME]" at bounding box center [442, 224] width 97 height 24
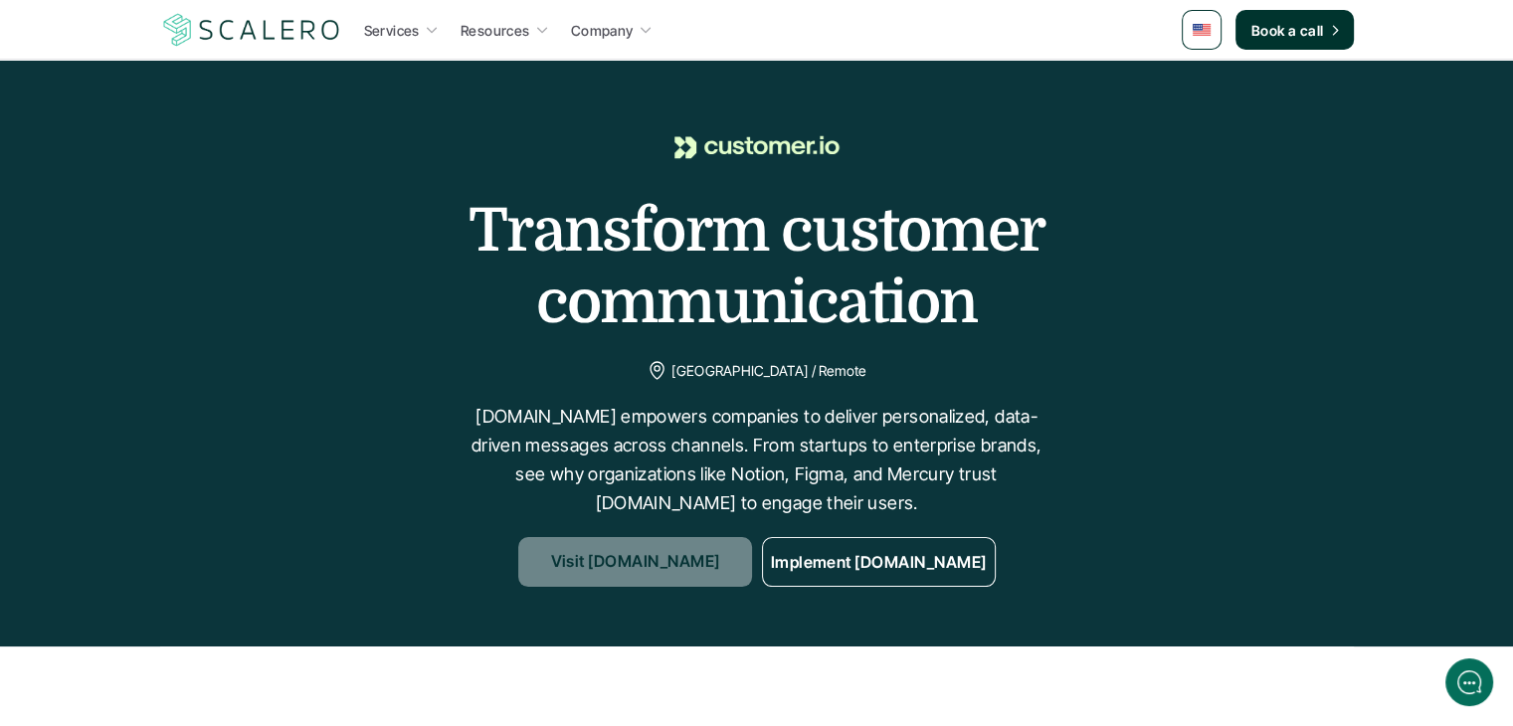
click at [678, 554] on p "Visit [DOMAIN_NAME]" at bounding box center [634, 563] width 169 height 26
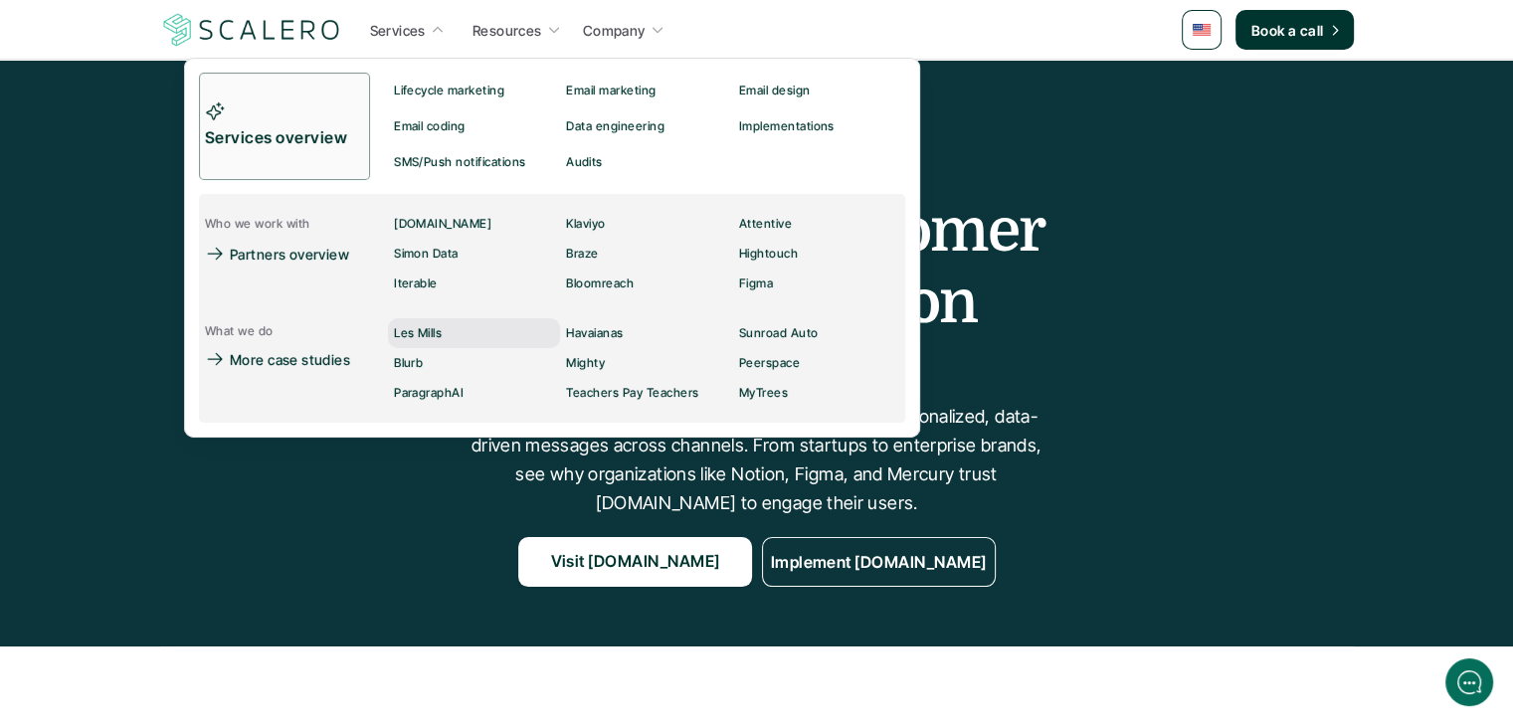
click at [415, 340] on div "Les Mills" at bounding box center [418, 333] width 48 height 24
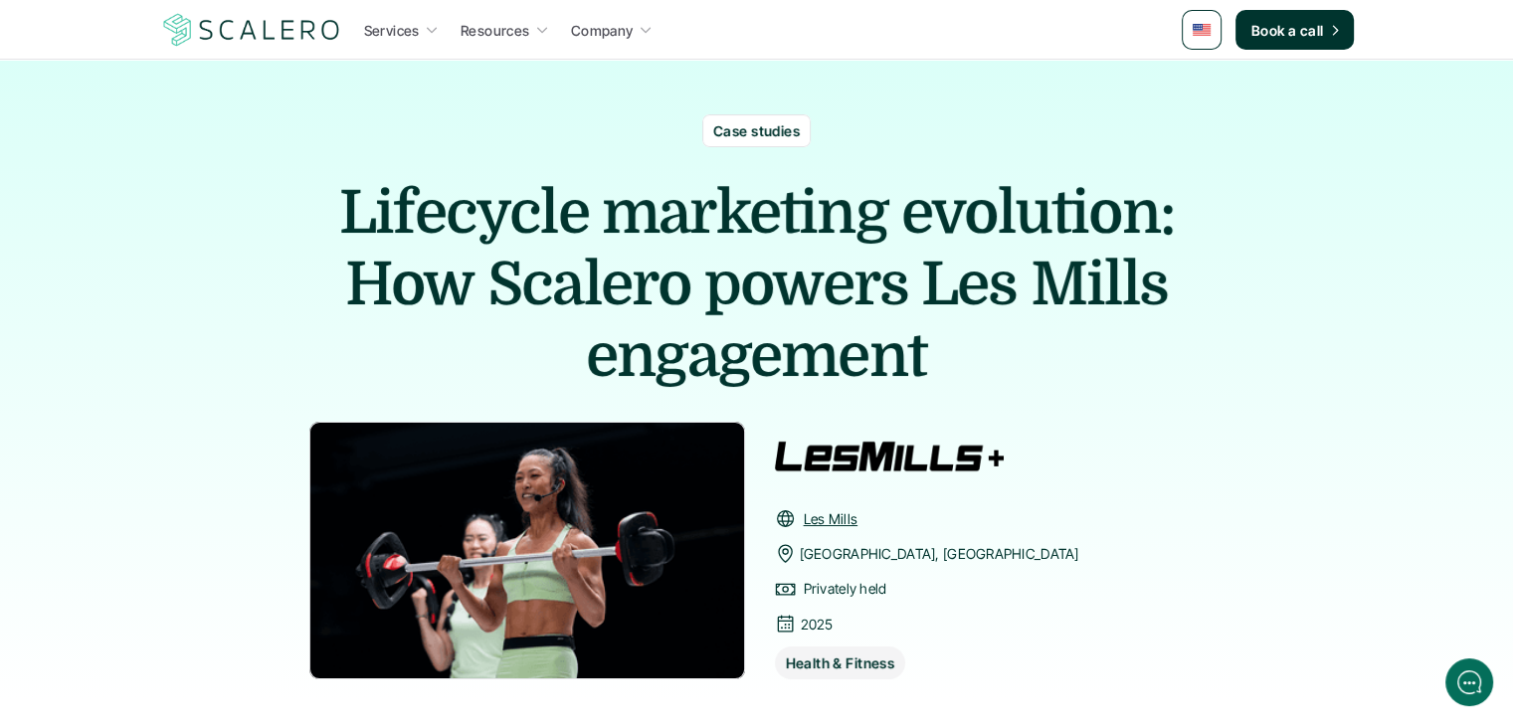
click at [824, 518] on link "Les Mills" at bounding box center [831, 518] width 55 height 17
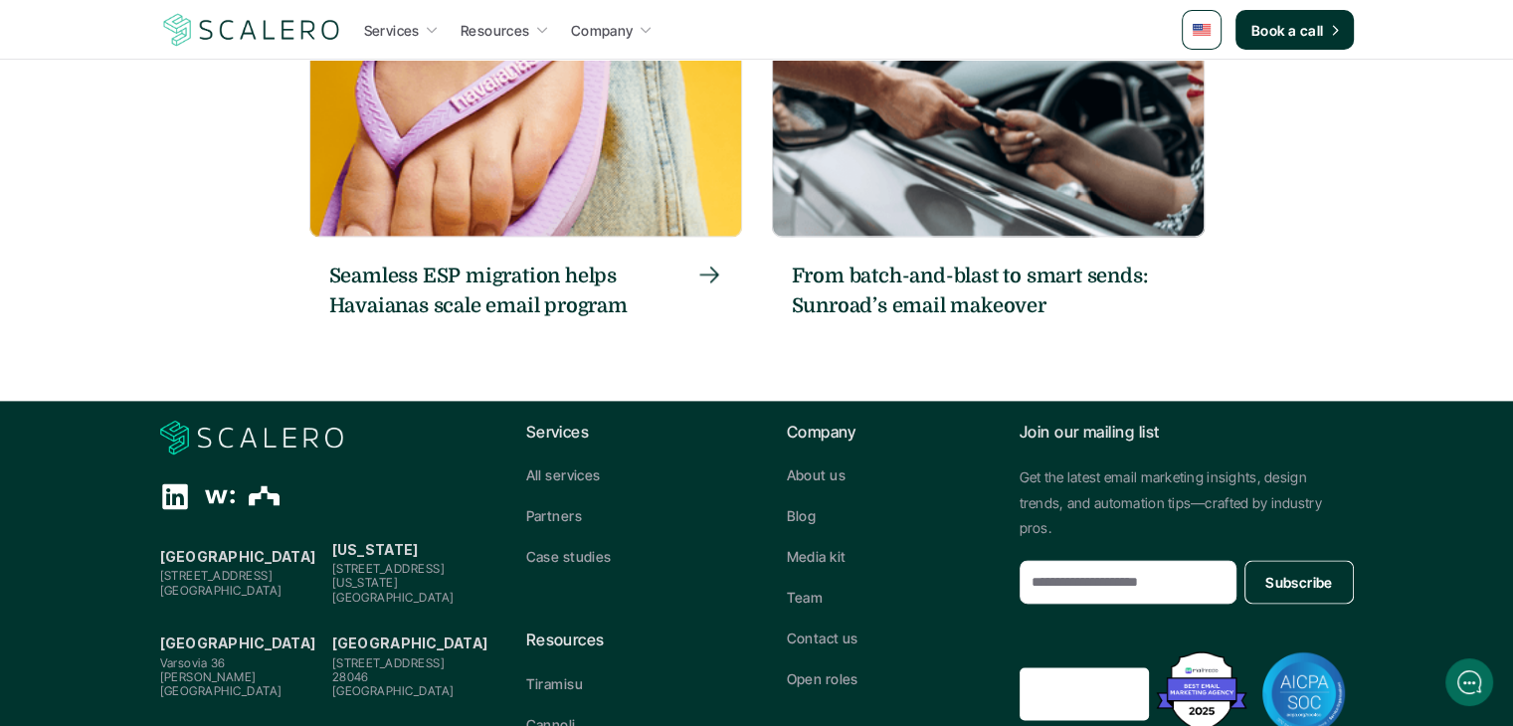
scroll to position [2591, 0]
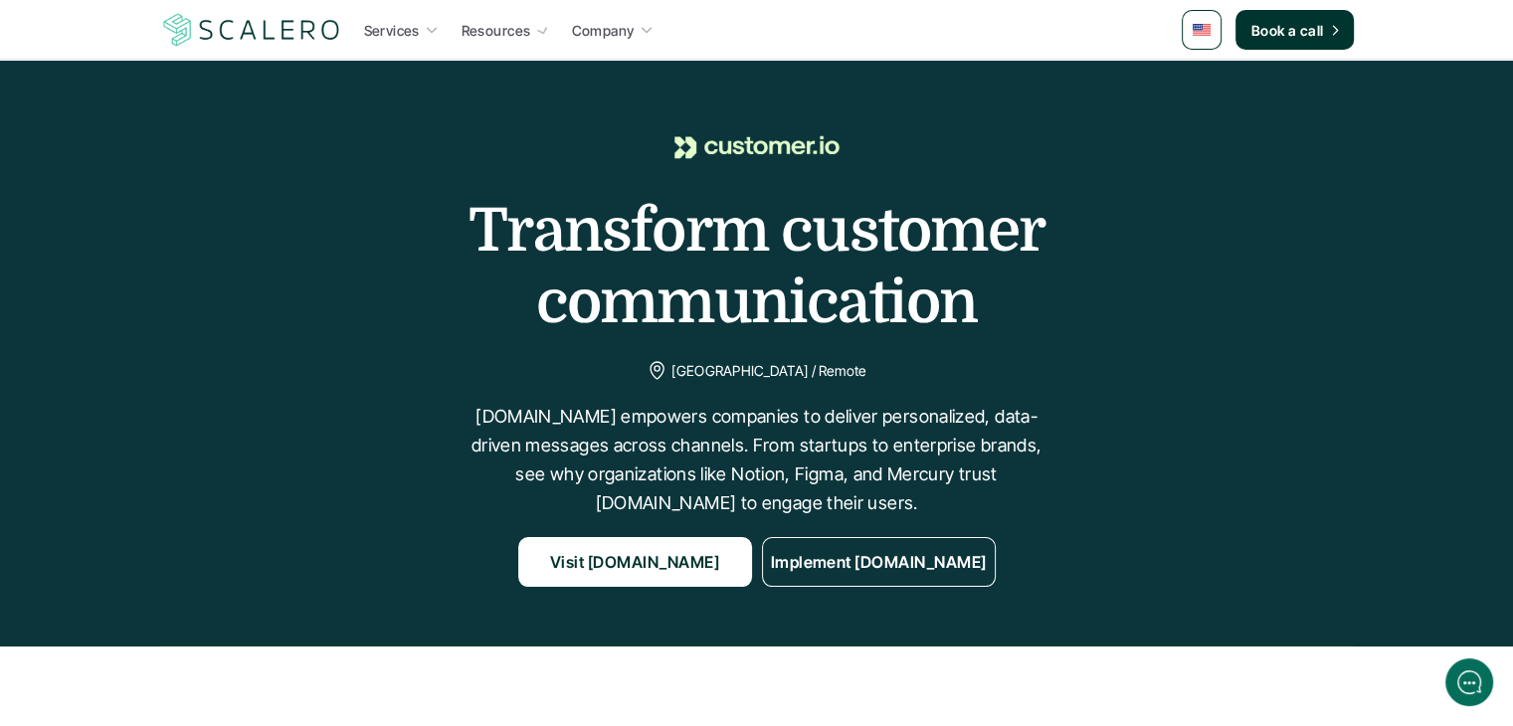
click at [999, 205] on h1 "Transform customer communication" at bounding box center [757, 266] width 994 height 143
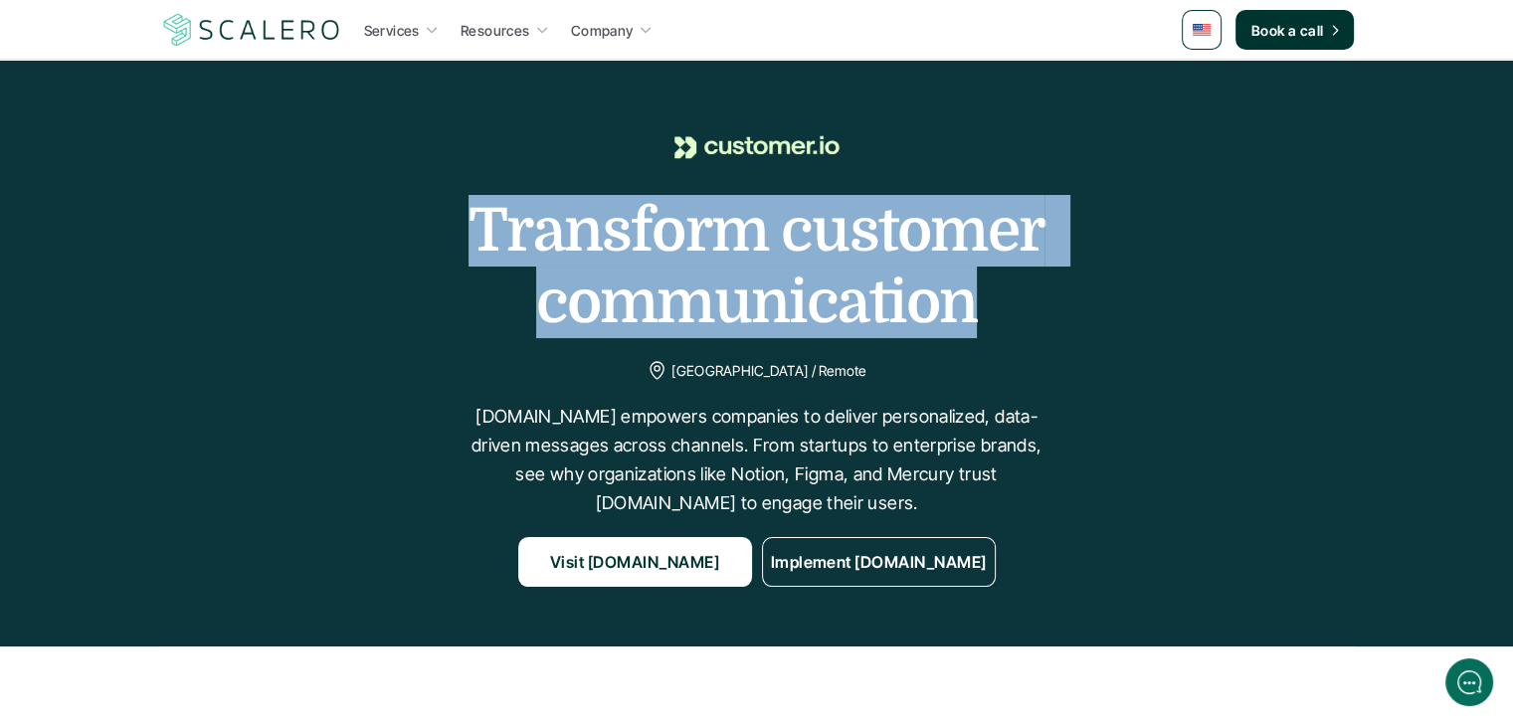
drag, startPoint x: 466, startPoint y: 197, endPoint x: 1070, endPoint y: 310, distance: 614.2
click at [1070, 310] on h1 "Transform customer communication" at bounding box center [757, 266] width 994 height 143
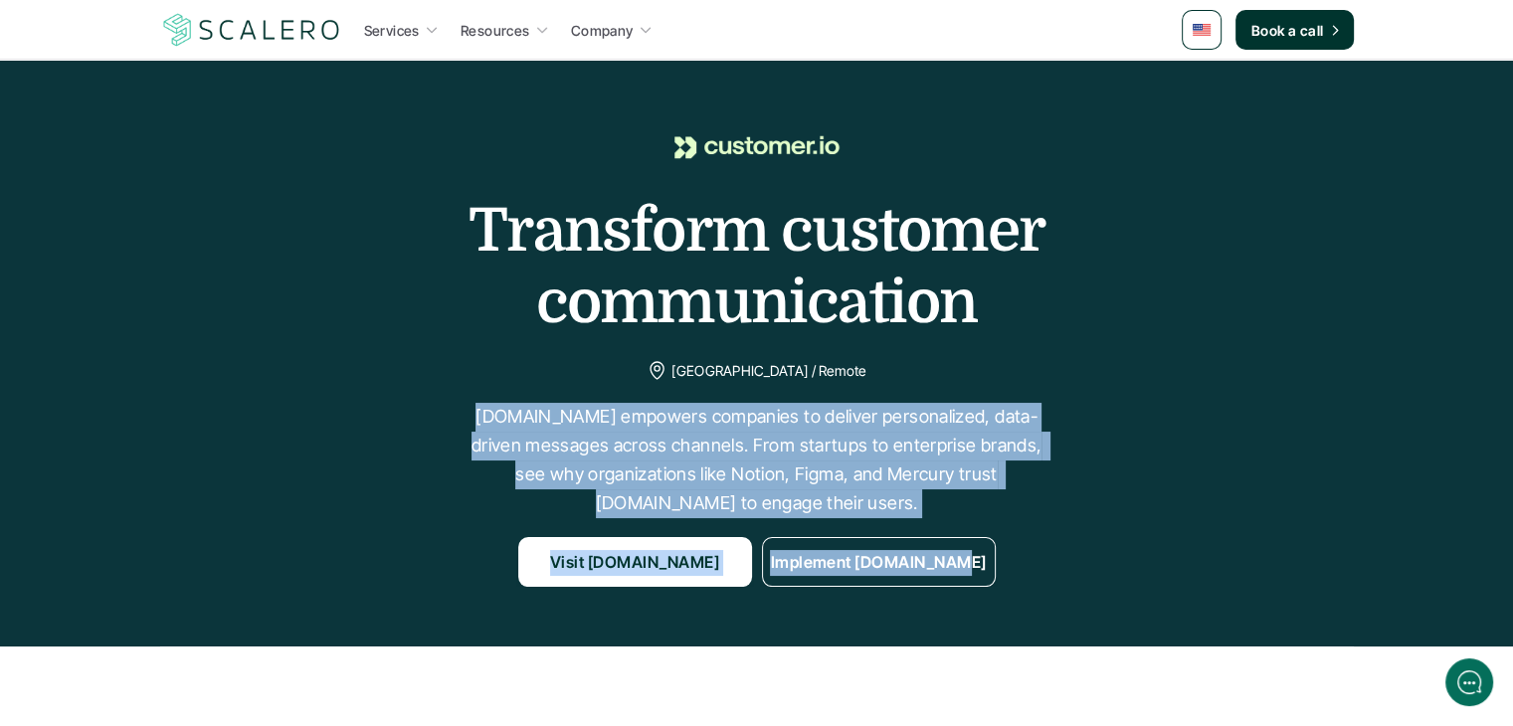
drag, startPoint x: 455, startPoint y: 415, endPoint x: 1175, endPoint y: 468, distance: 722.0
click at [1175, 468] on div "Transform customer communication [GEOGRAPHIC_DATA] / Remote [DOMAIN_NAME] empow…" at bounding box center [756, 352] width 1473 height 467
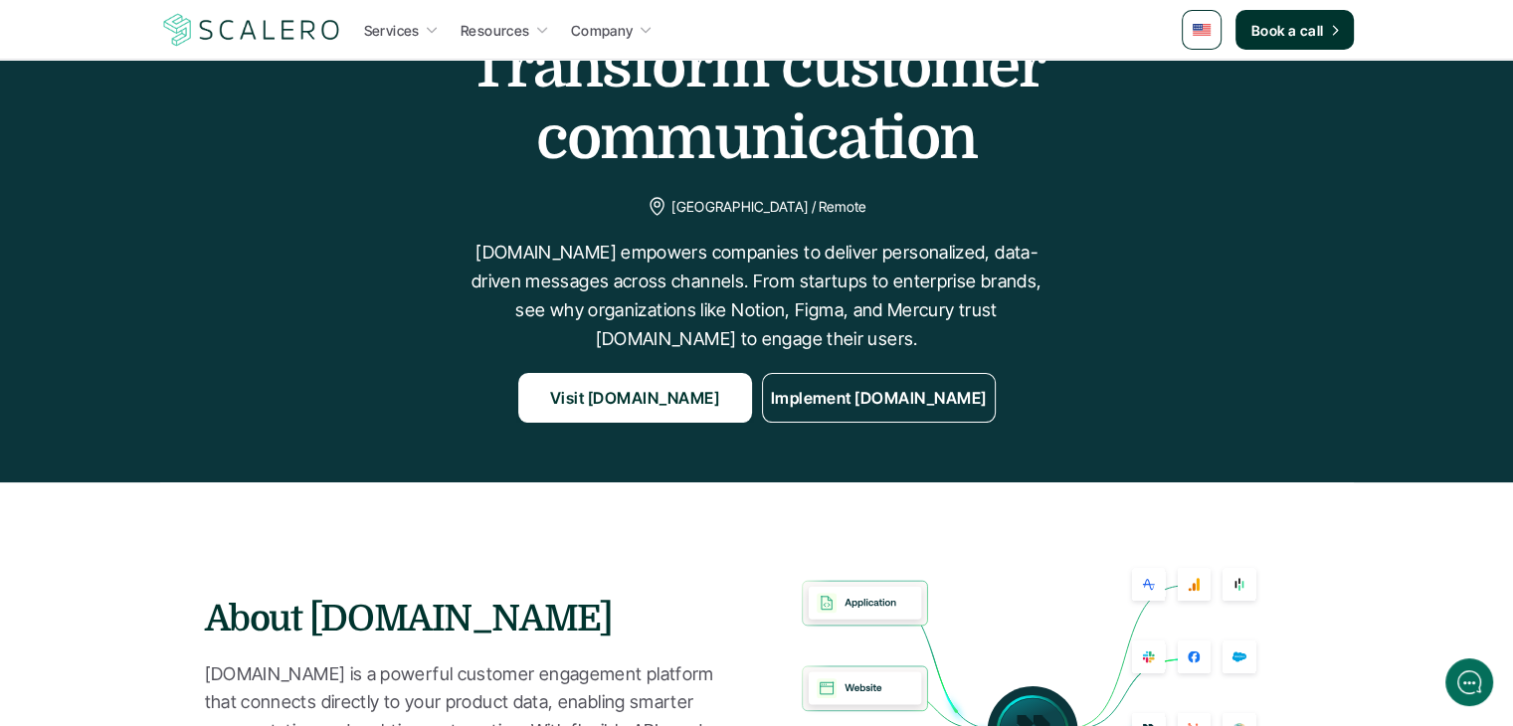
scroll to position [199, 0]
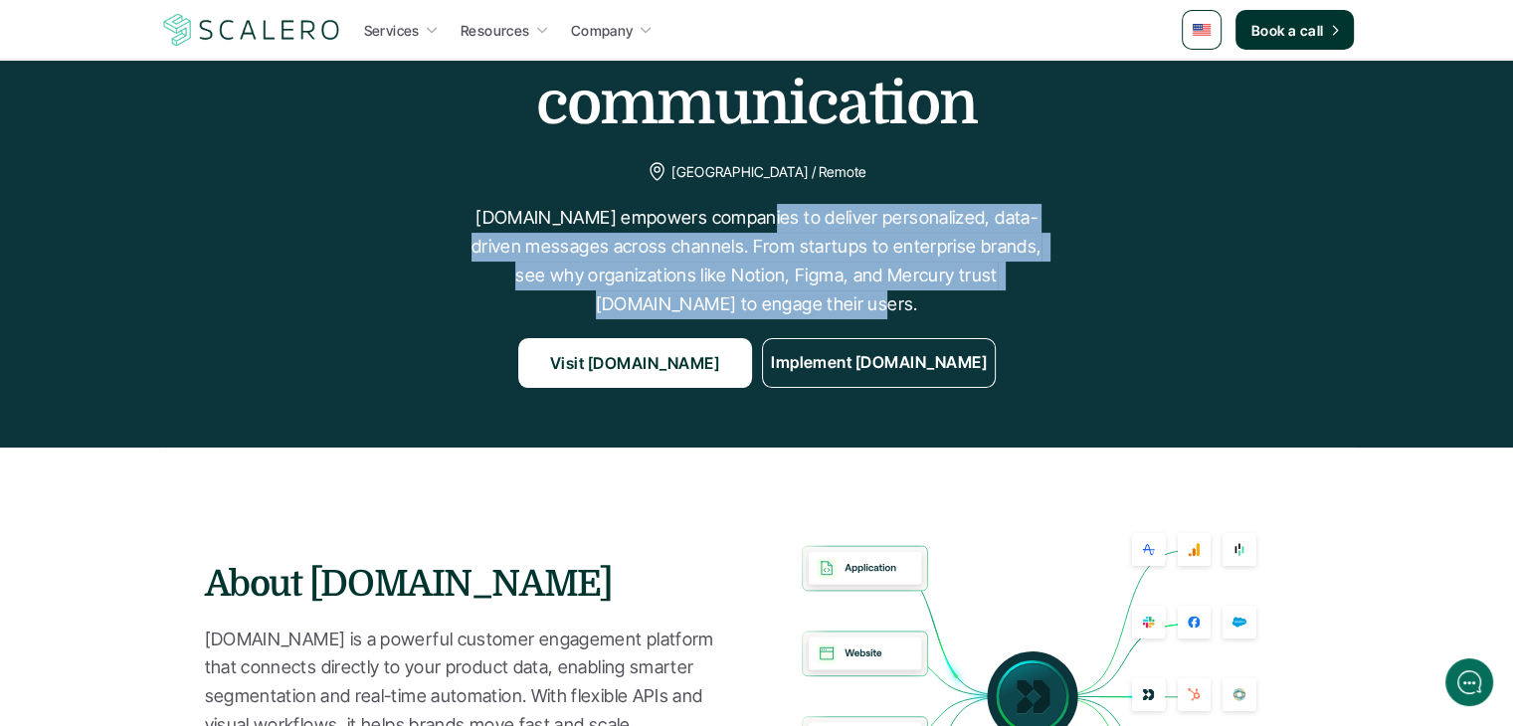
drag, startPoint x: 744, startPoint y: 211, endPoint x: 1057, endPoint y: 312, distance: 329.3
click at [1057, 312] on div "Transform customer communication [GEOGRAPHIC_DATA] / Remote [DOMAIN_NAME] empow…" at bounding box center [756, 153] width 1473 height 467
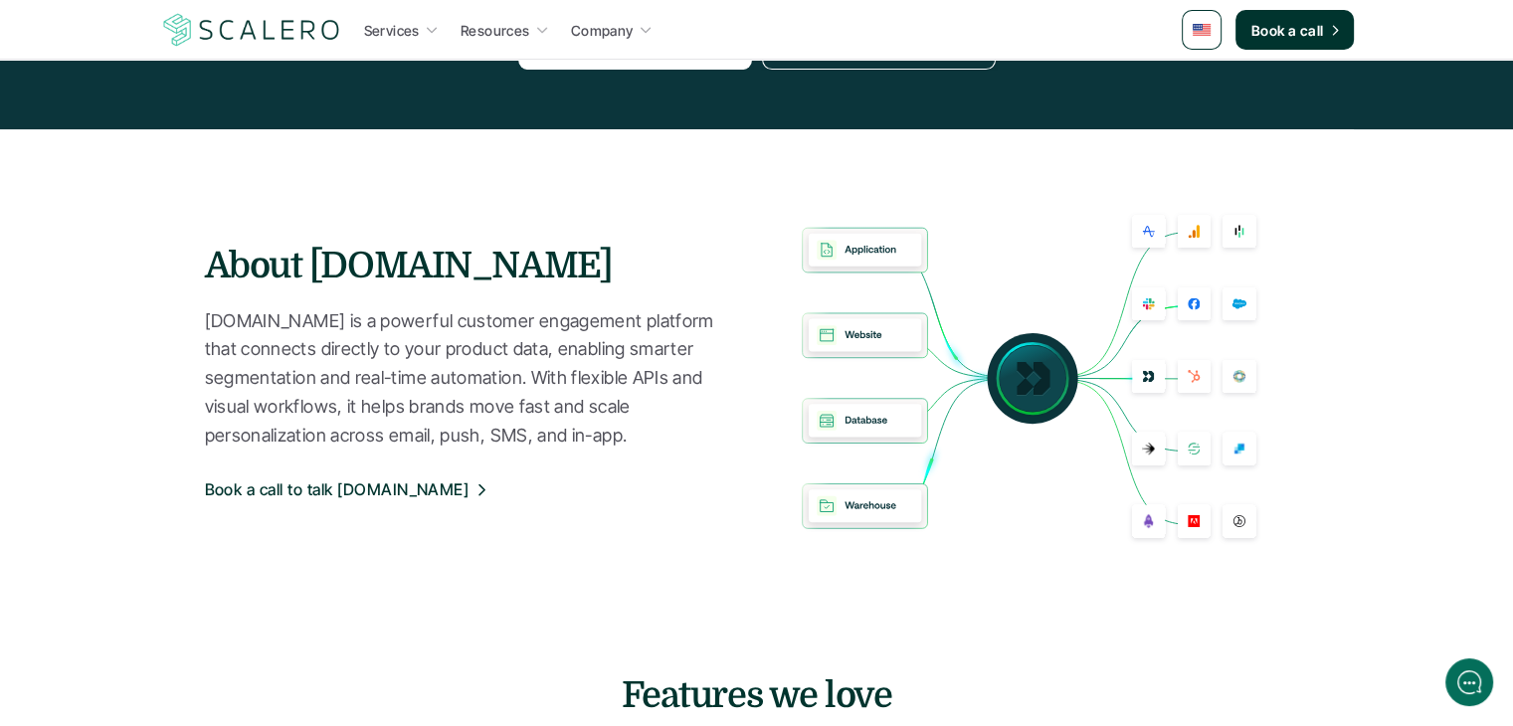
scroll to position [597, 0]
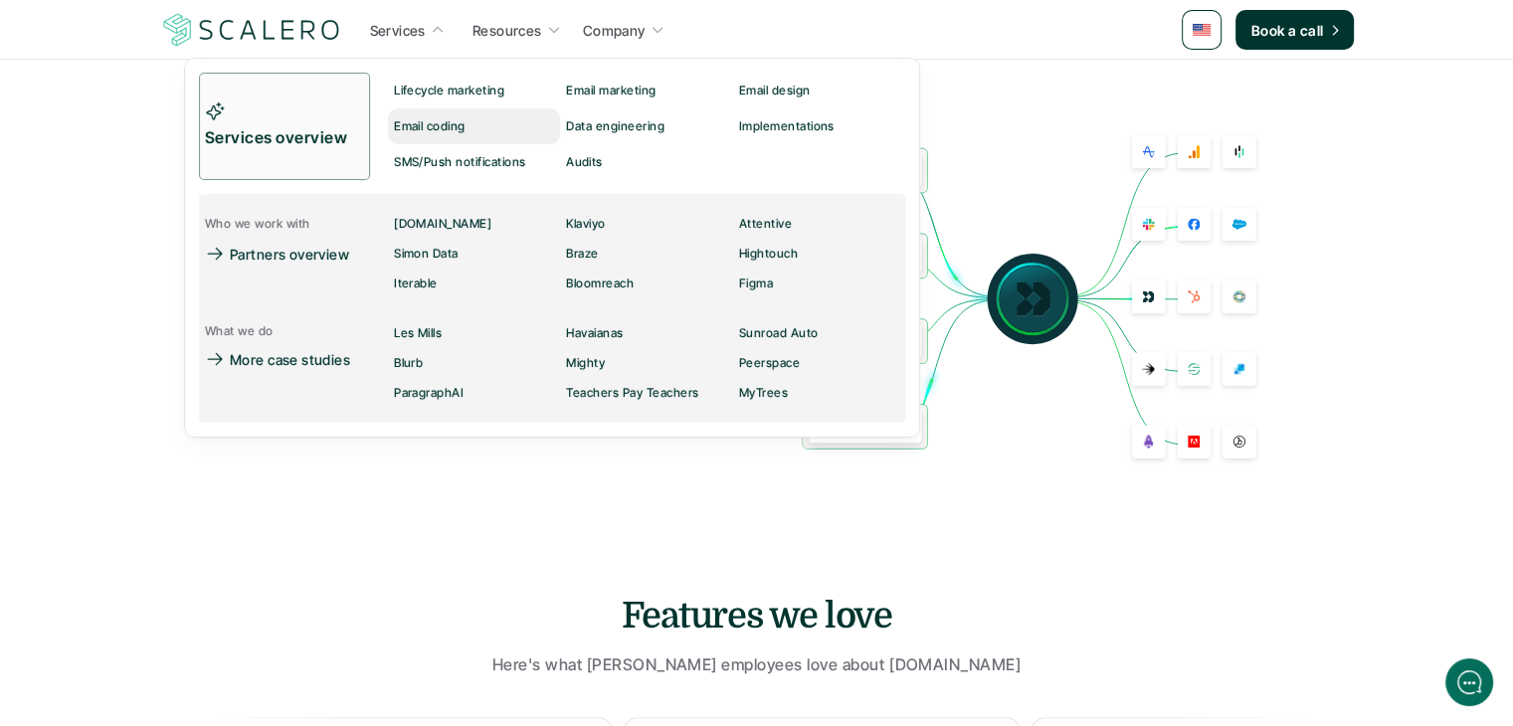
click at [444, 132] on p "Email coding" at bounding box center [430, 126] width 72 height 14
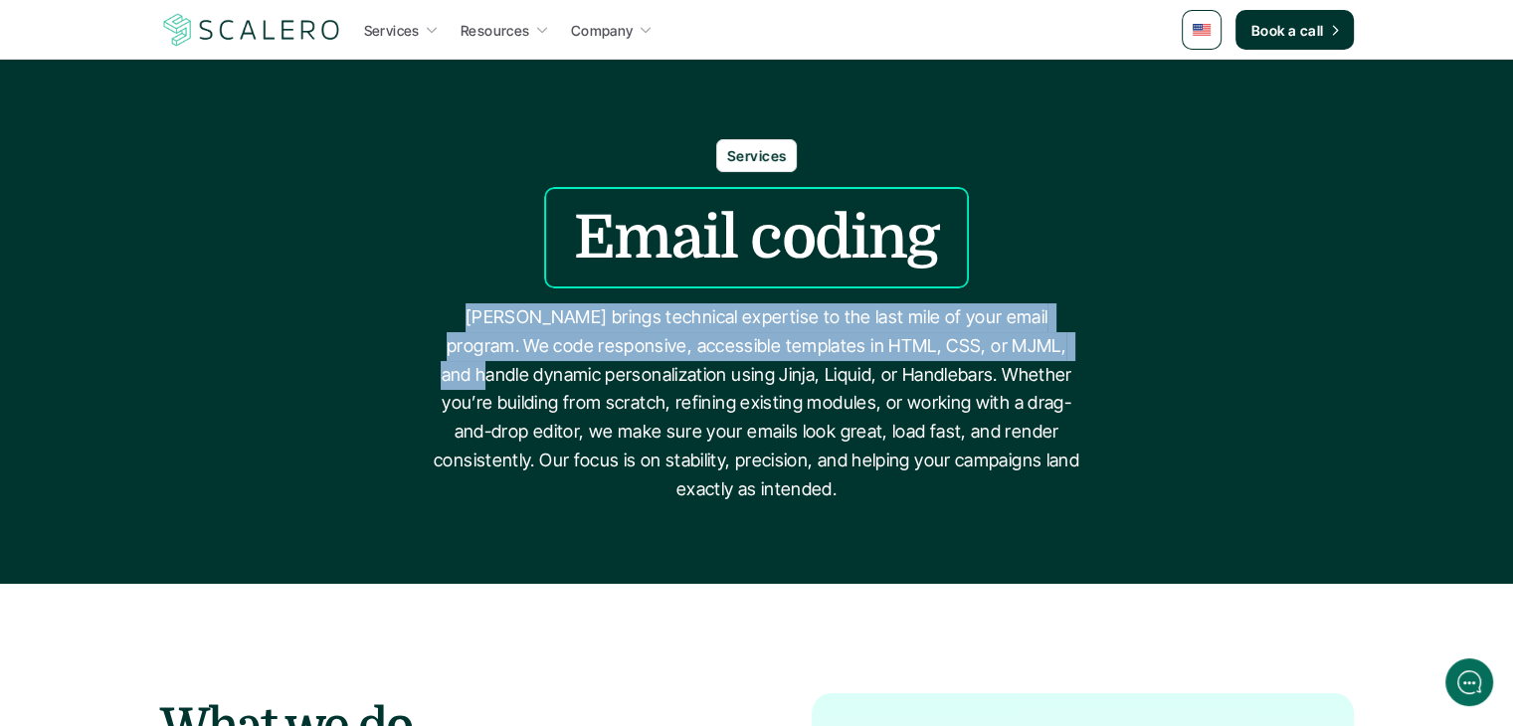
drag, startPoint x: 423, startPoint y: 312, endPoint x: 1074, endPoint y: 348, distance: 652.3
click at [1074, 348] on div "Services Email coding [PERSON_NAME] brings technical expertise to the last mile…" at bounding box center [756, 321] width 1513 height 365
click at [1074, 348] on p "[PERSON_NAME] brings technical expertise to the last mile of your email program…" at bounding box center [757, 403] width 646 height 201
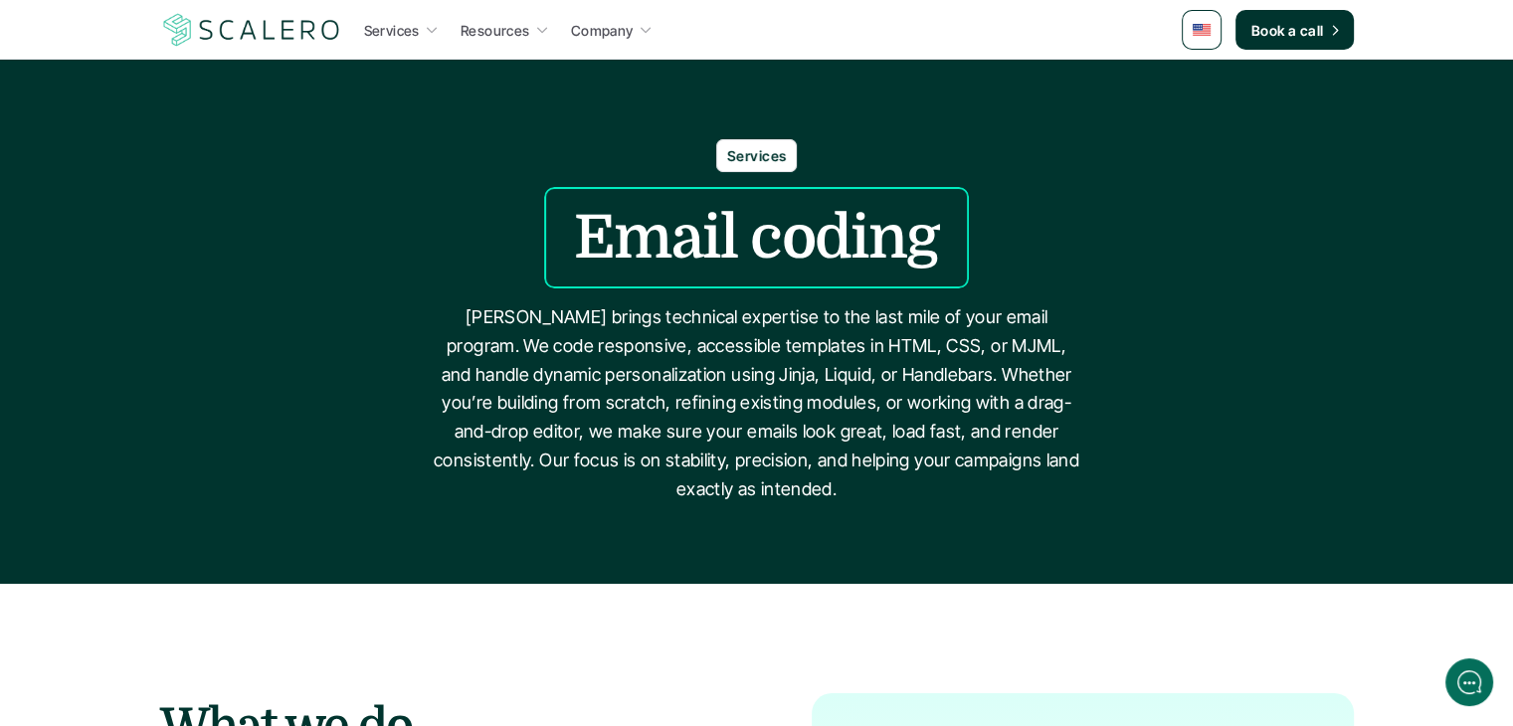
click at [713, 375] on p "[PERSON_NAME] brings technical expertise to the last mile of your email program…" at bounding box center [757, 403] width 646 height 201
click at [781, 371] on p "[PERSON_NAME] brings technical expertise to the last mile of your email program…" at bounding box center [757, 403] width 646 height 201
click at [879, 376] on p "[PERSON_NAME] brings technical expertise to the last mile of your email program…" at bounding box center [757, 403] width 646 height 201
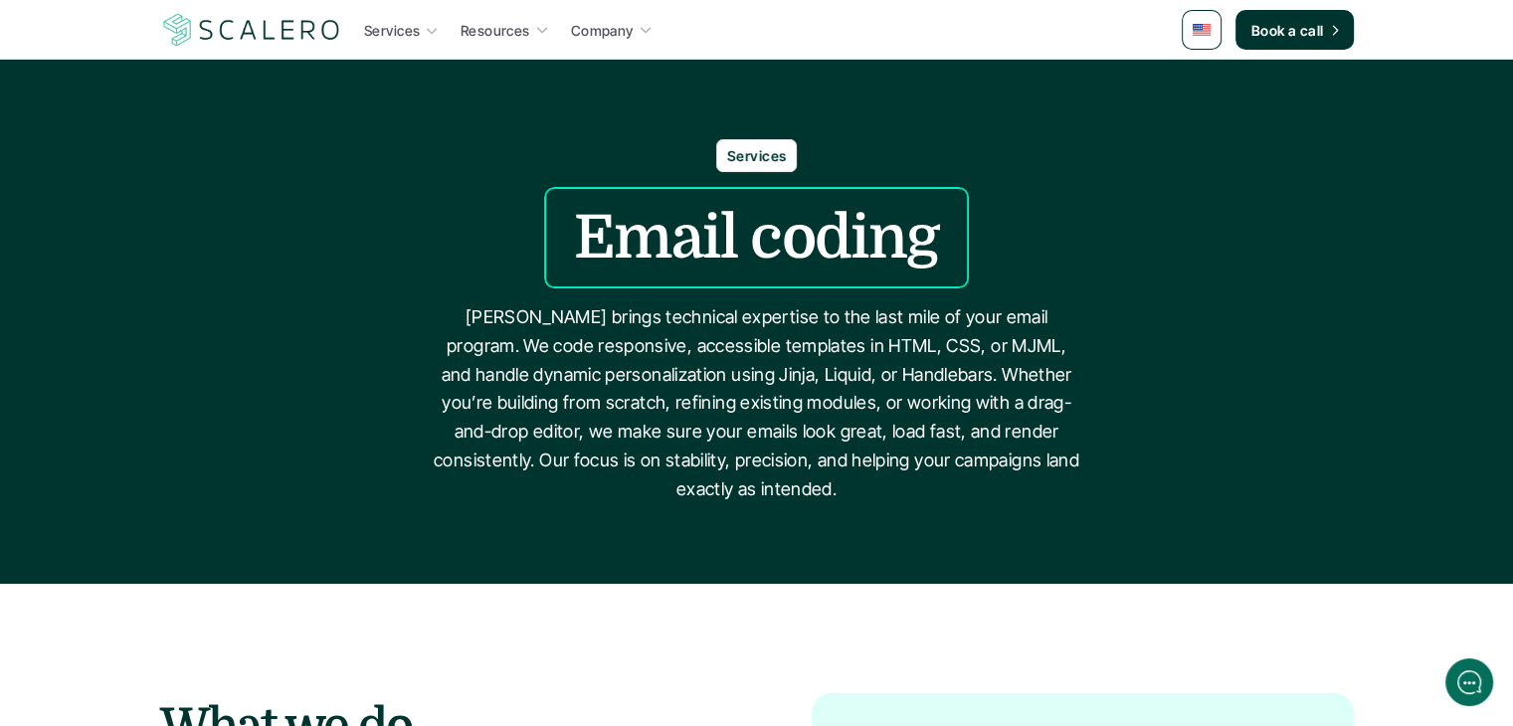
click at [879, 376] on p "[PERSON_NAME] brings technical expertise to the last mile of your email program…" at bounding box center [757, 403] width 646 height 201
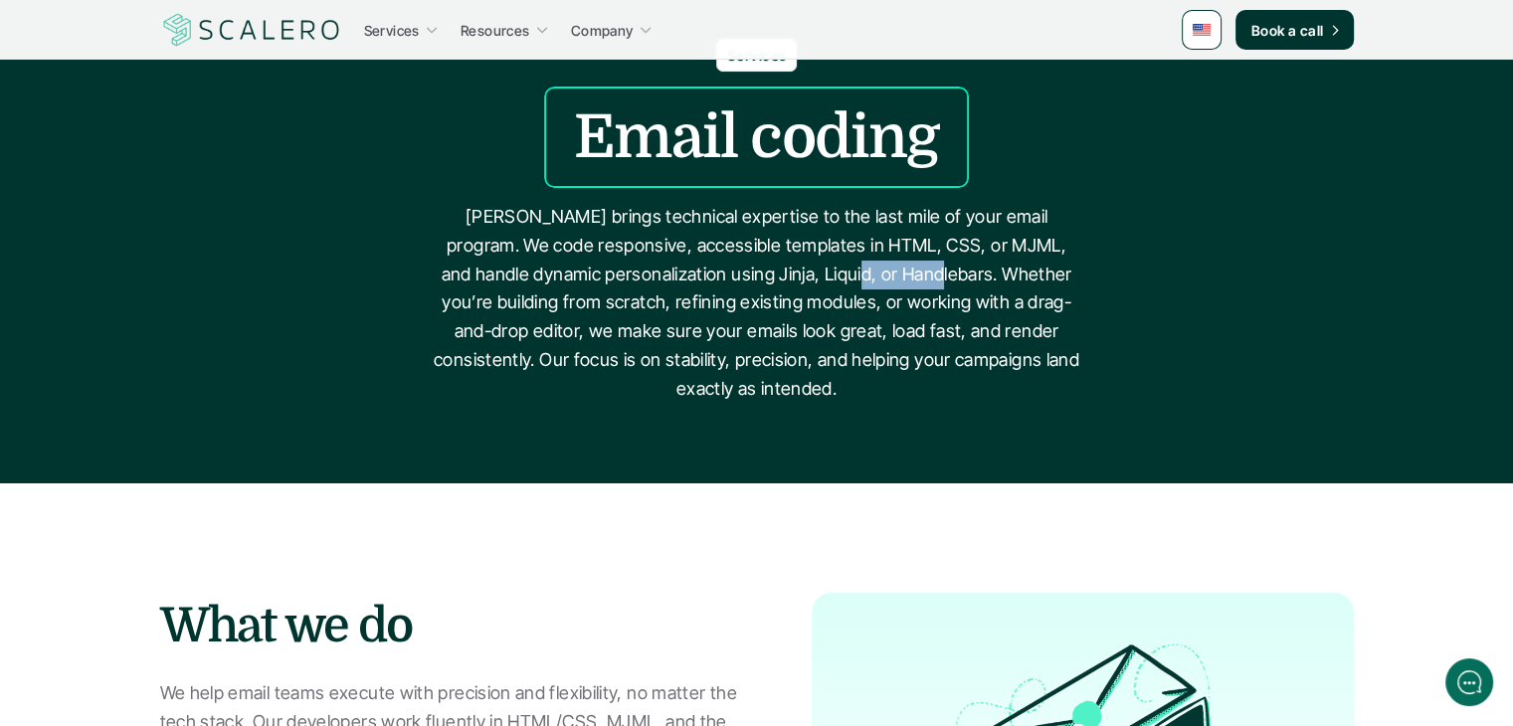
scroll to position [398, 0]
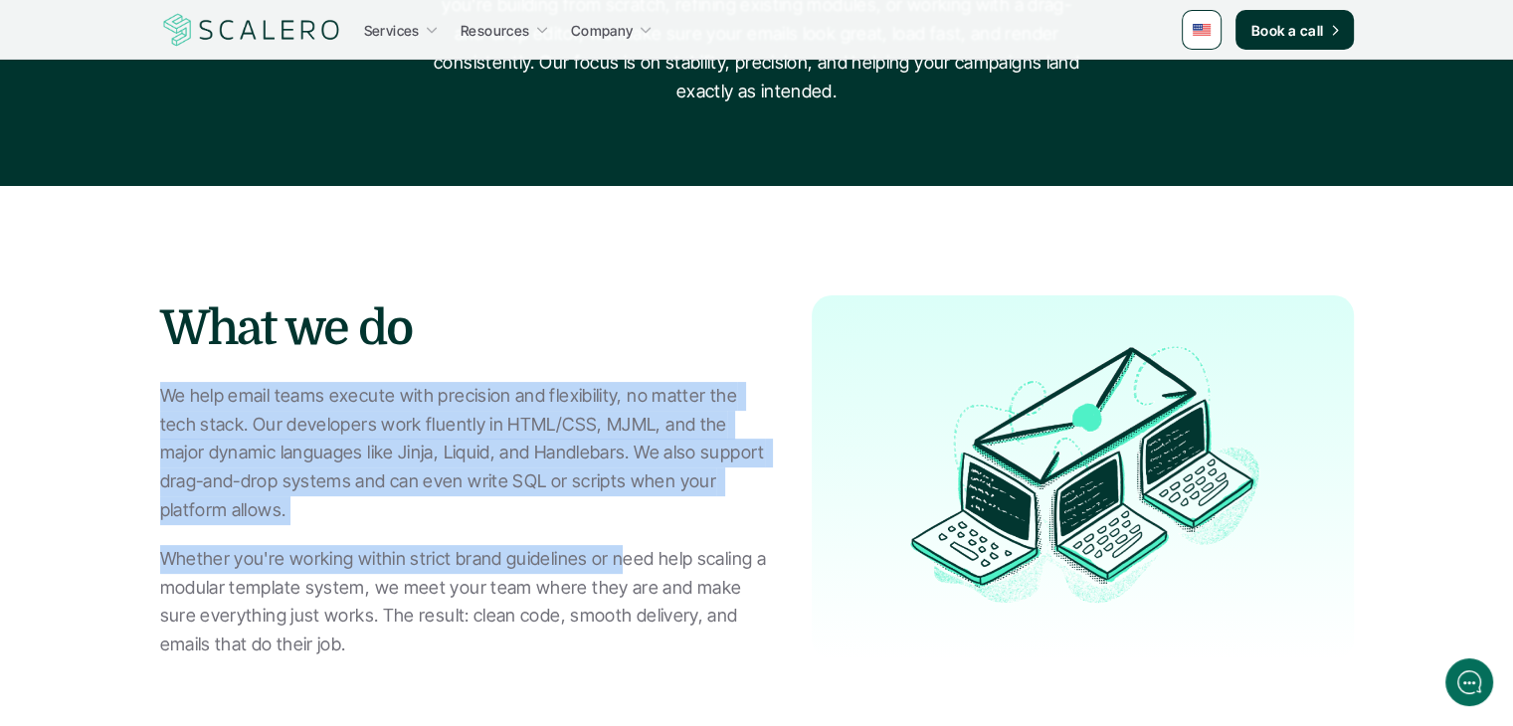
drag, startPoint x: 157, startPoint y: 392, endPoint x: 625, endPoint y: 542, distance: 490.9
click at [625, 542] on section "What we do We help email teams execute with precision and flexibility, no matte…" at bounding box center [756, 437] width 1513 height 503
click at [625, 542] on div "We help email teams execute with precision and flexibility, no matter the tech …" at bounding box center [466, 520] width 612 height 277
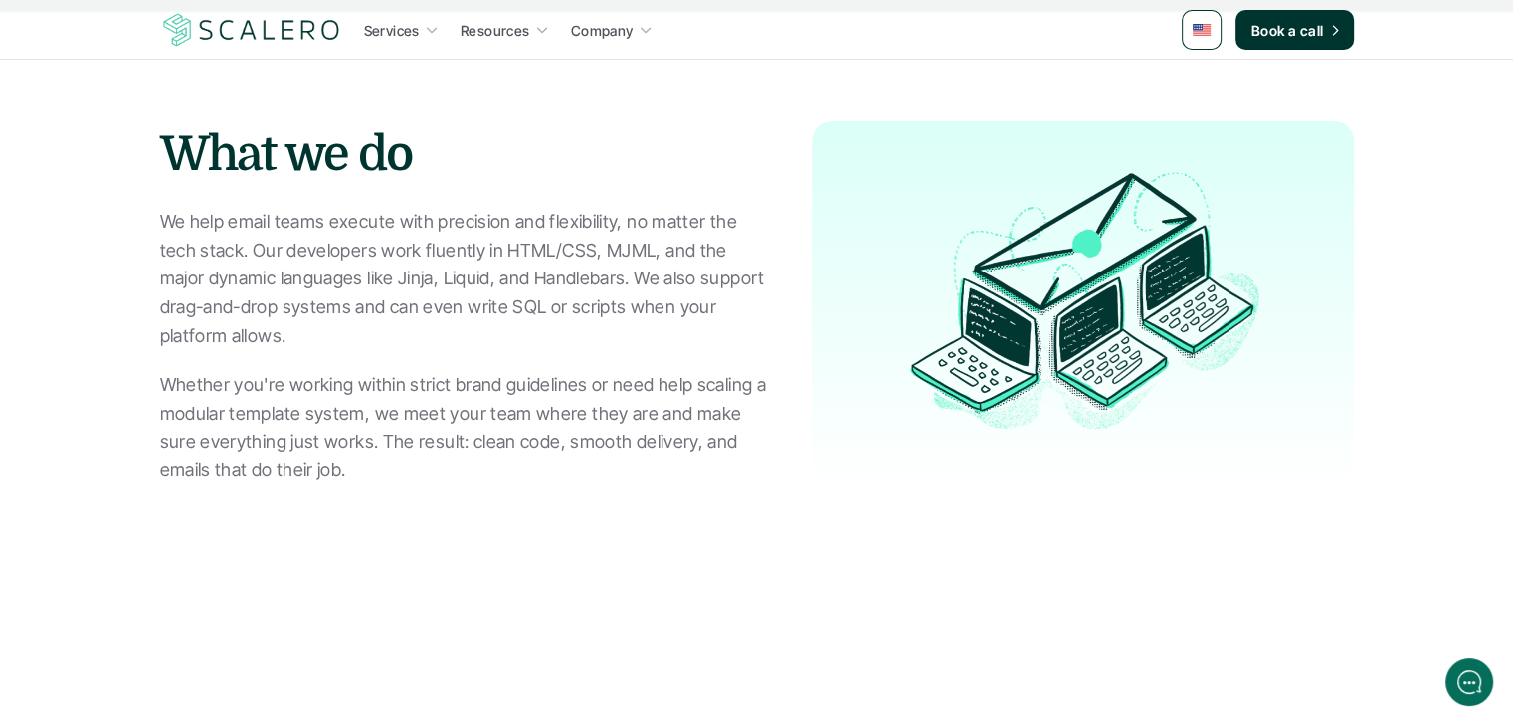
scroll to position [597, 0]
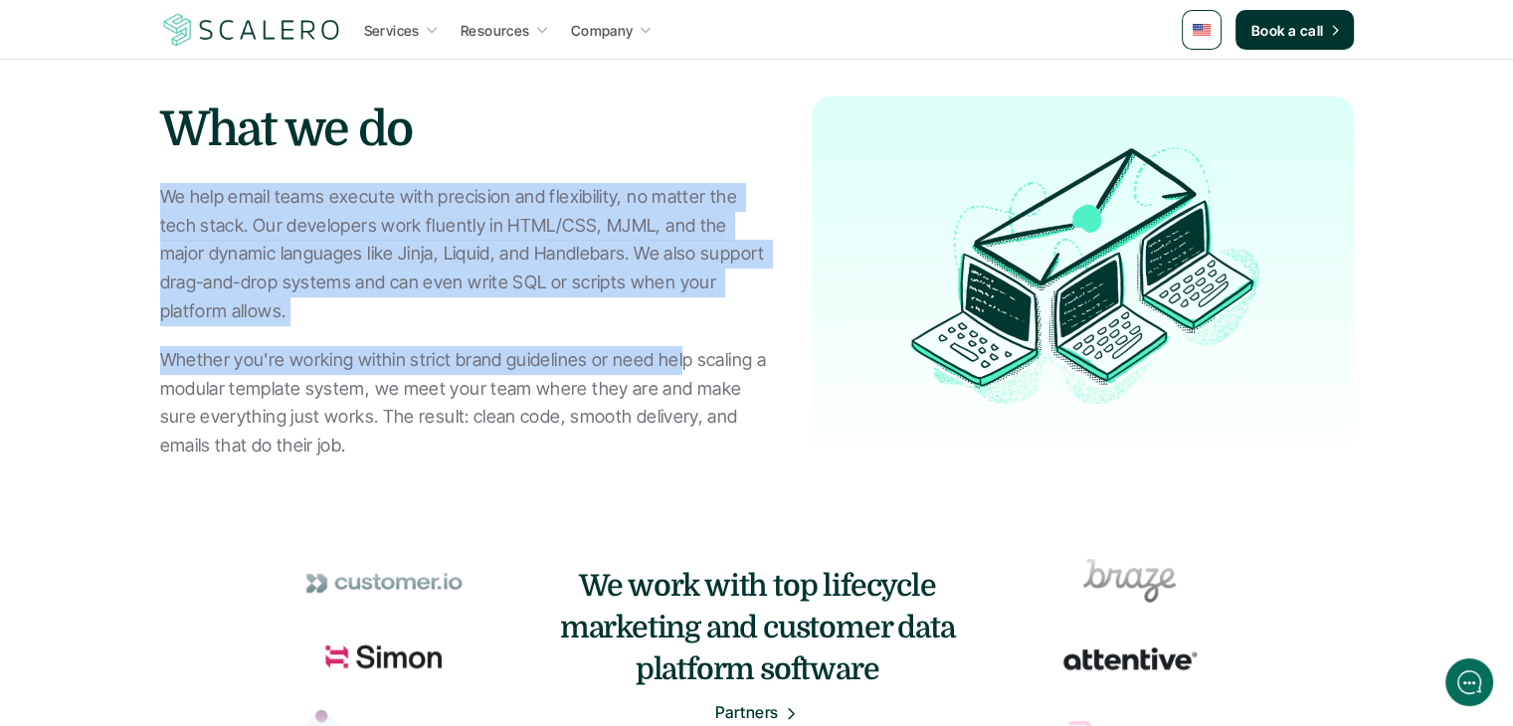
drag, startPoint x: 155, startPoint y: 181, endPoint x: 677, endPoint y: 371, distance: 555.6
click at [677, 370] on section "What we do We help email teams execute with precision and flexibility, no matte…" at bounding box center [756, 238] width 1513 height 503
click at [677, 371] on p "Whether you're working within strict brand guidelines or need help scaling a mo…" at bounding box center [466, 403] width 612 height 114
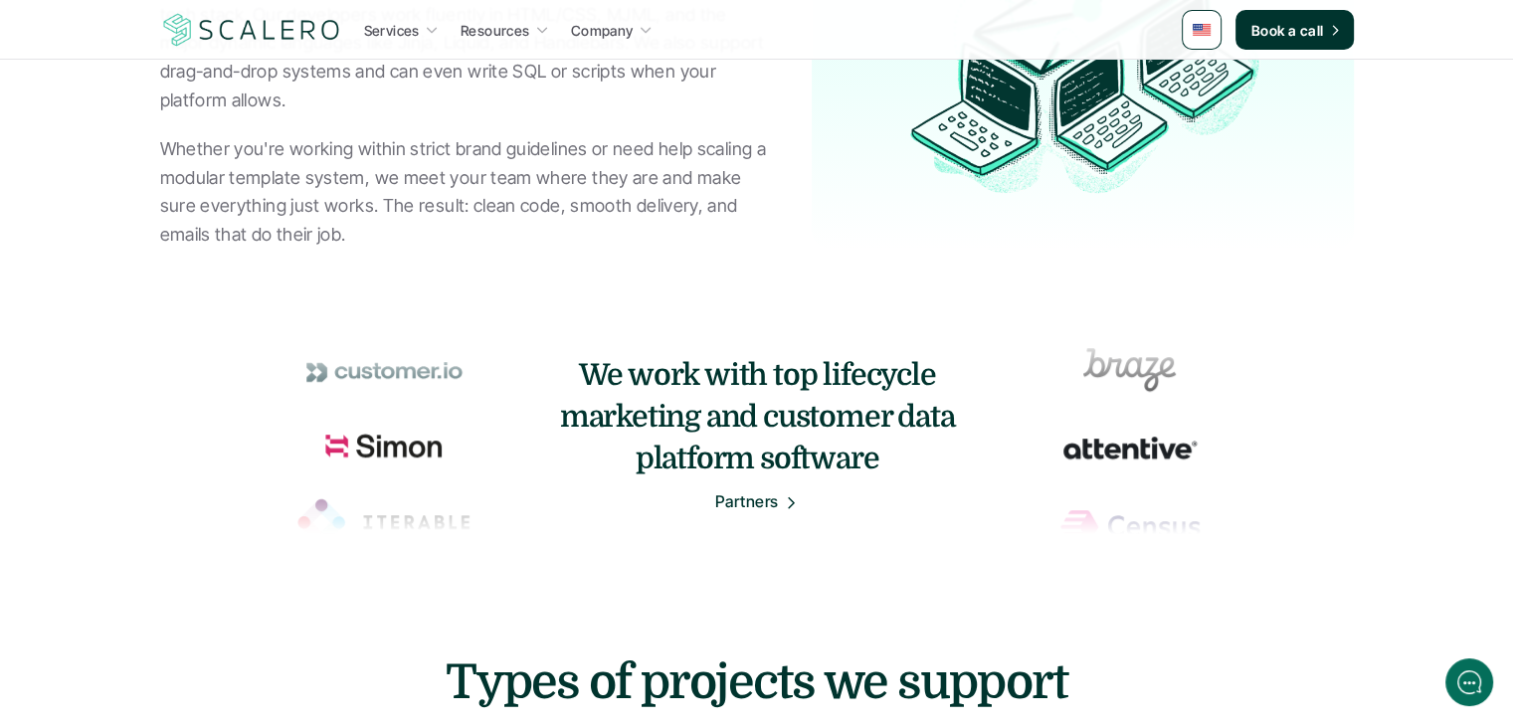
scroll to position [796, 0]
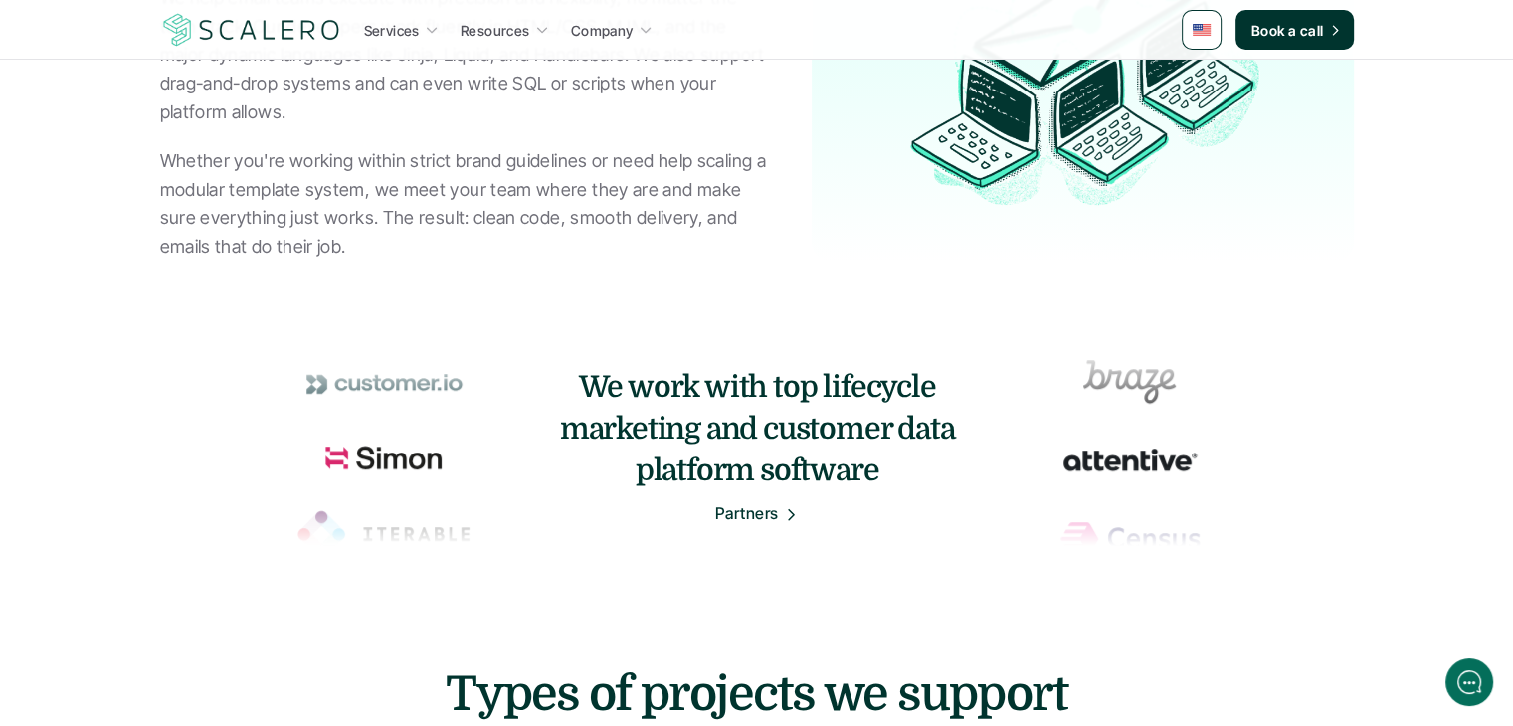
click at [255, 45] on img at bounding box center [251, 30] width 183 height 38
